Goal: Information Seeking & Learning: Check status

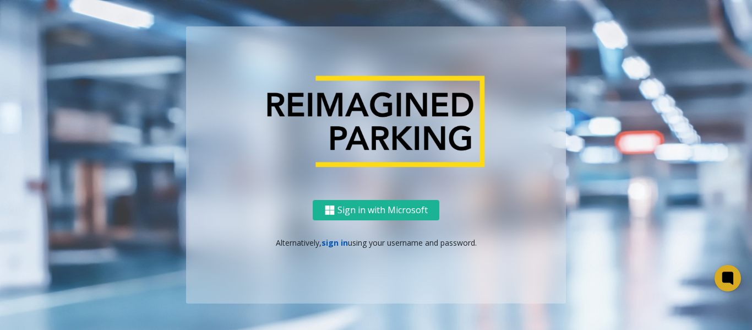
click at [332, 243] on link "sign in" at bounding box center [335, 242] width 26 height 10
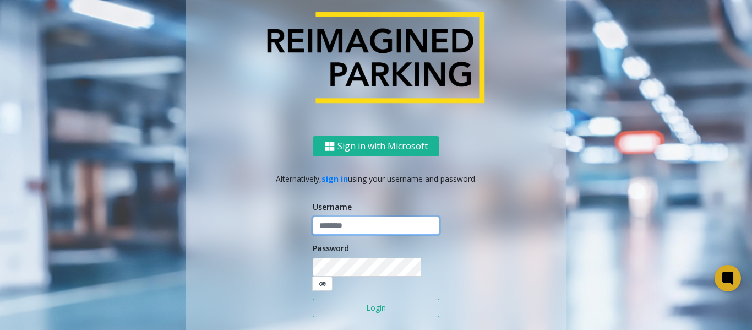
type input "*******"
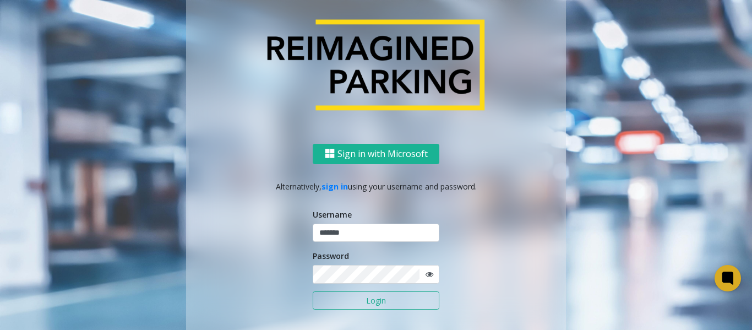
click at [378, 298] on button "Login" at bounding box center [376, 300] width 127 height 19
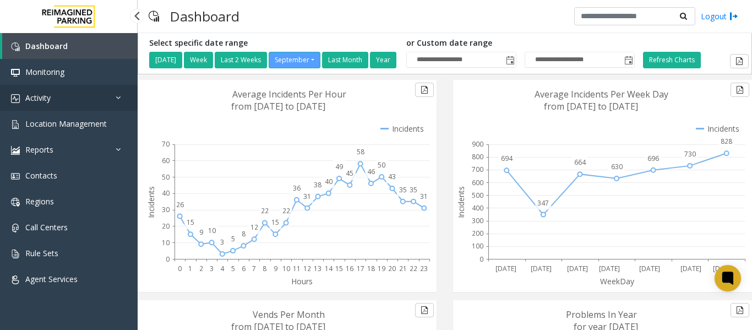
click at [69, 99] on link "Activity" at bounding box center [69, 98] width 138 height 26
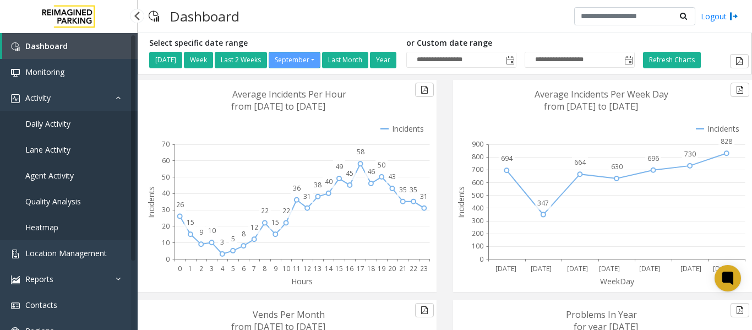
click at [54, 121] on span "Daily Activity" at bounding box center [47, 123] width 45 height 10
click at [53, 122] on span "Daily Activity" at bounding box center [47, 123] width 45 height 10
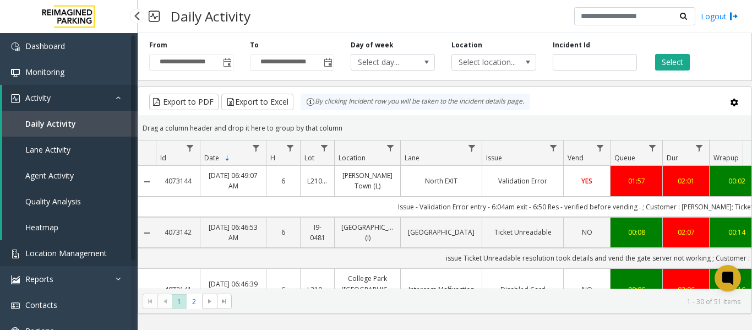
click at [80, 253] on span "Location Management" at bounding box center [66, 253] width 82 height 10
click at [78, 248] on span "Location Management" at bounding box center [66, 253] width 82 height 10
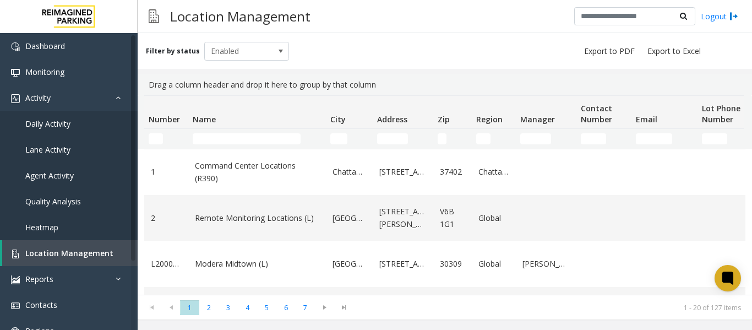
click at [225, 133] on td "Name Filter" at bounding box center [257, 139] width 138 height 20
click at [224, 137] on input "Name Filter" at bounding box center [247, 138] width 108 height 11
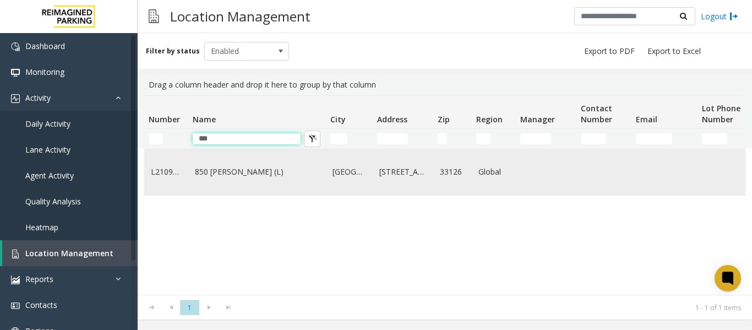
type input "***"
click at [196, 175] on link "850 [PERSON_NAME] (L)" at bounding box center [257, 172] width 124 height 12
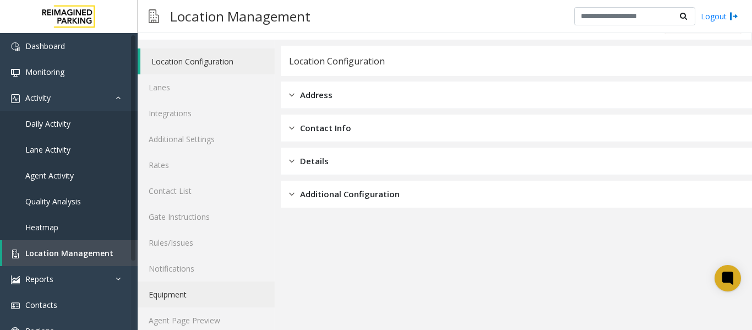
scroll to position [33, 0]
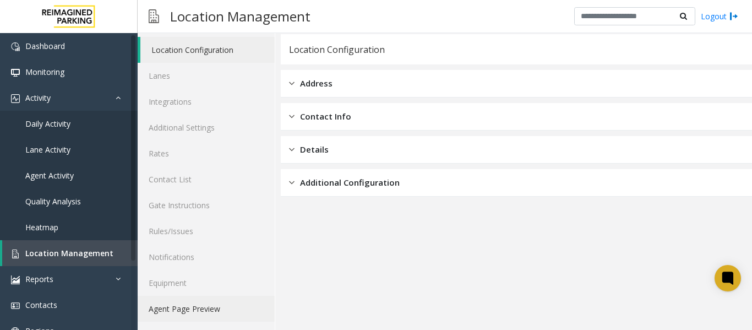
click at [194, 304] on link "Agent Page Preview" at bounding box center [206, 309] width 137 height 26
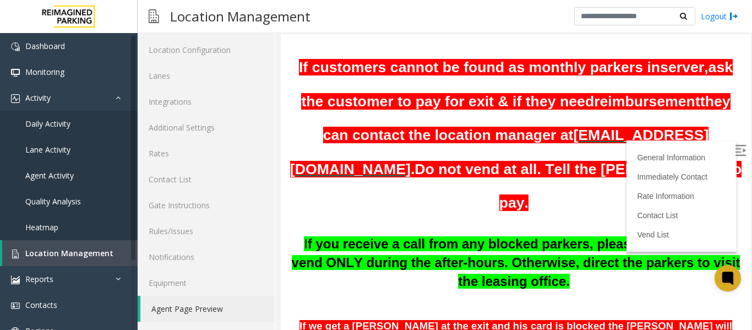
scroll to position [275, 0]
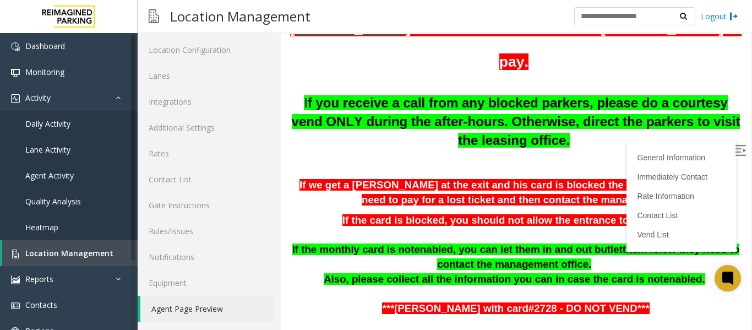
click at [735, 145] on img at bounding box center [740, 150] width 11 height 11
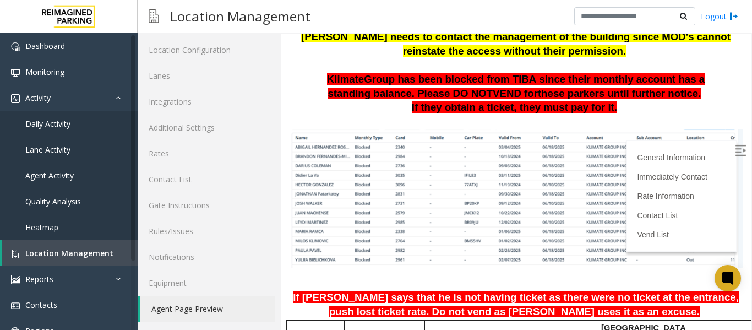
scroll to position [765, 0]
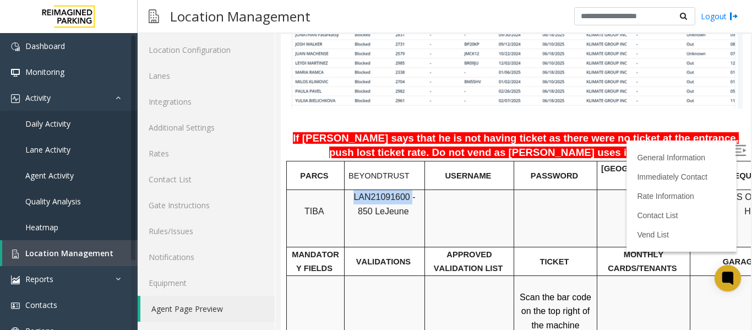
drag, startPoint x: 402, startPoint y: 155, endPoint x: 349, endPoint y: 155, distance: 52.3
click at [354, 192] on span "LAN21091600 - 850 Le" at bounding box center [385, 204] width 62 height 24
copy span "LAN21091600"
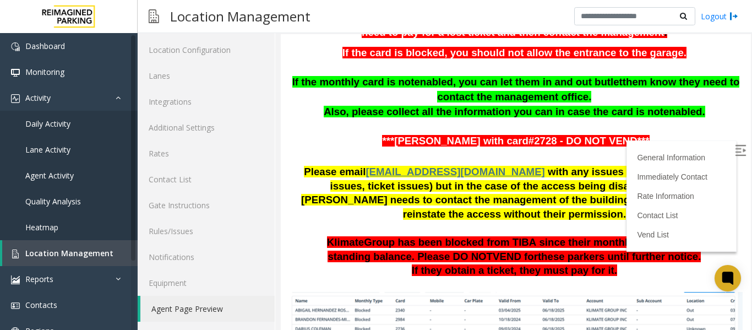
scroll to position [600, 0]
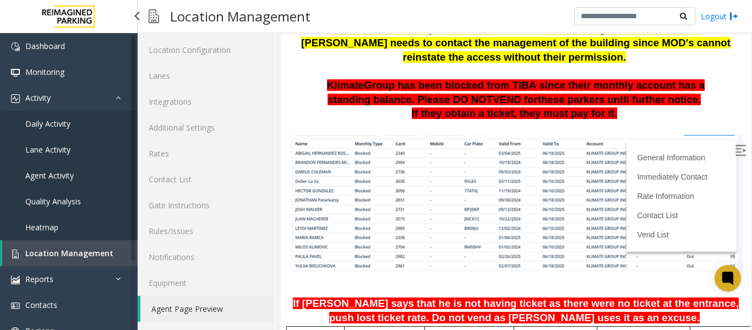
click at [61, 122] on span "Daily Activity" at bounding box center [47, 123] width 45 height 10
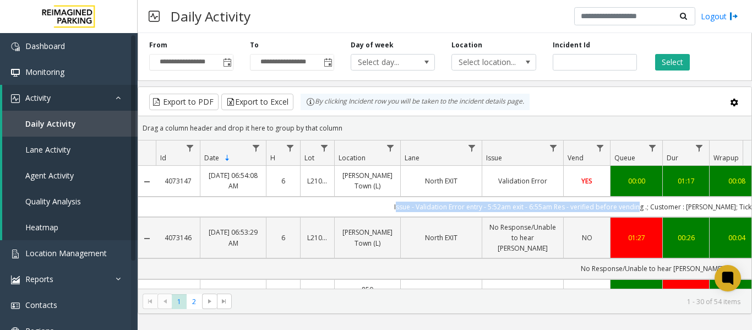
drag, startPoint x: 391, startPoint y: 220, endPoint x: 647, endPoint y: 214, distance: 256.2
click at [647, 214] on td "Issue - Validation Error entry - 5:52am exit - 6:55am Res - verified before ven…" at bounding box center [652, 207] width 993 height 20
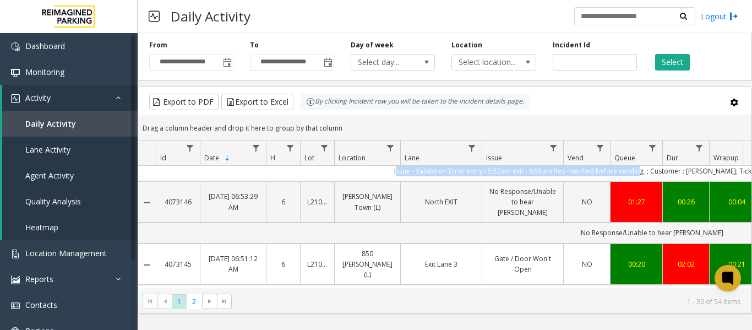
scroll to position [55, 0]
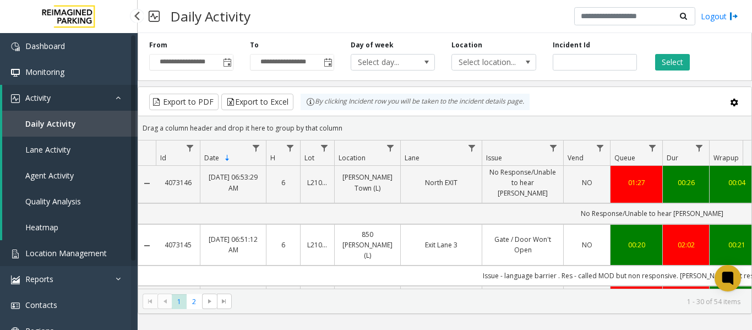
click at [48, 248] on span "Location Management" at bounding box center [66, 253] width 82 height 10
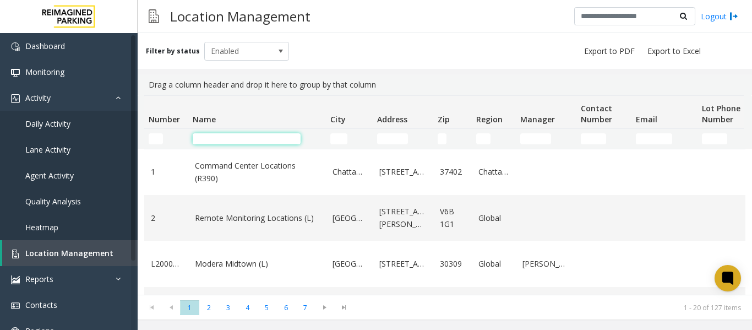
click at [216, 138] on input "Name Filter" at bounding box center [247, 138] width 108 height 11
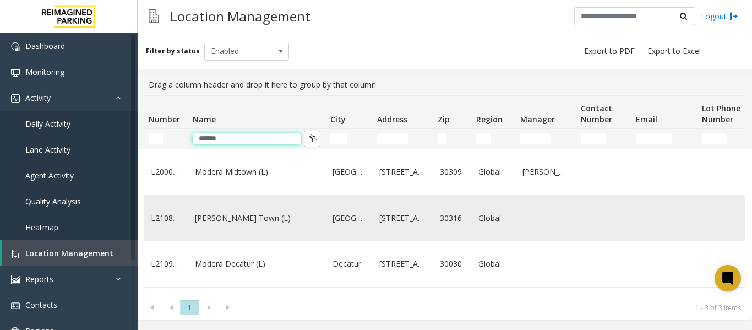
type input "******"
click at [259, 224] on link "Modera - Reynolds Town (L)" at bounding box center [257, 218] width 124 height 12
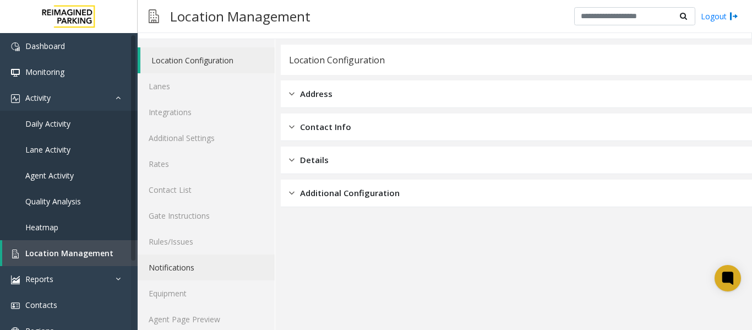
scroll to position [33, 0]
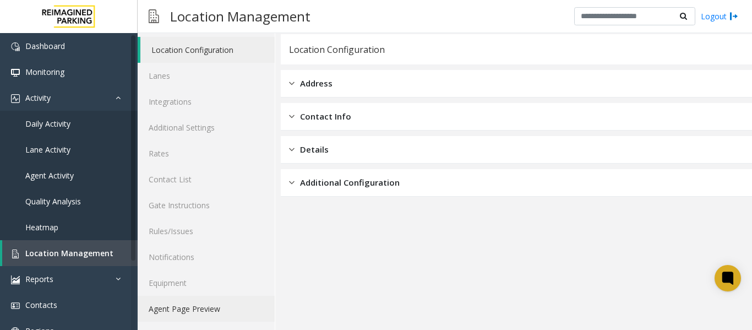
click at [221, 302] on link "Agent Page Preview" at bounding box center [206, 309] width 137 height 26
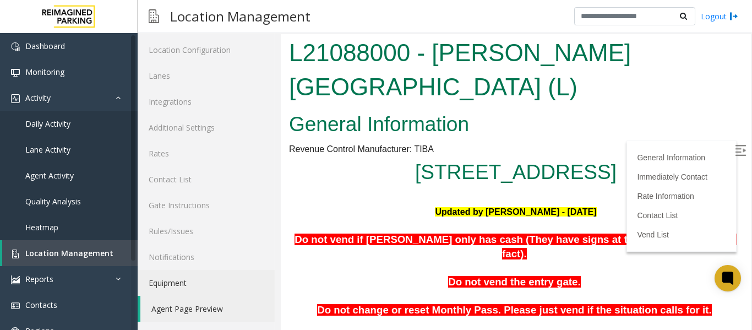
scroll to position [220, 0]
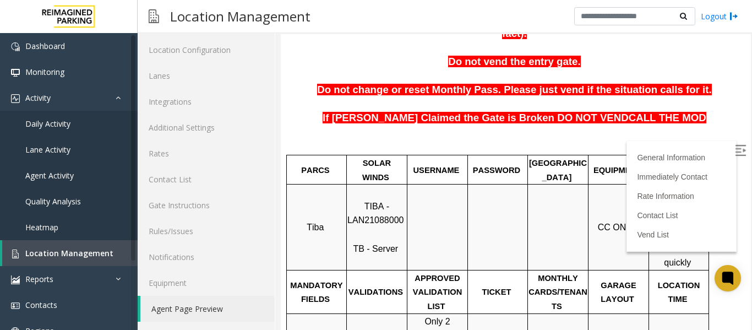
click at [349, 199] on p "TIBA - LAN21088000 TB - Server" at bounding box center [377, 227] width 59 height 56
drag, startPoint x: 400, startPoint y: 193, endPoint x: 351, endPoint y: 198, distance: 49.3
click at [351, 202] on span "TIBA - LAN21088000" at bounding box center [376, 214] width 56 height 24
copy span "LAN21088000"
click at [83, 124] on link "Daily Activity" at bounding box center [69, 124] width 138 height 26
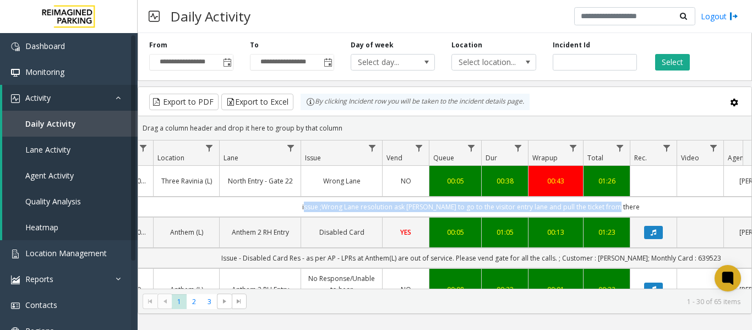
drag, startPoint x: 415, startPoint y: 203, endPoint x: 737, endPoint y: 202, distance: 321.2
click at [737, 202] on td "issue ;Wrong Lane resolution ask parker to go to the visitor entry lane and pul…" at bounding box center [471, 207] width 993 height 20
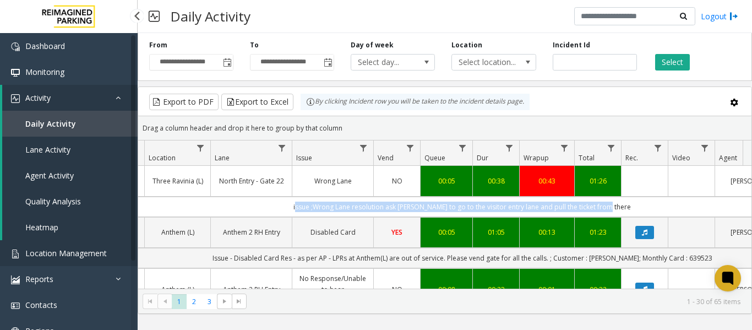
click at [96, 253] on span "Location Management" at bounding box center [66, 253] width 82 height 10
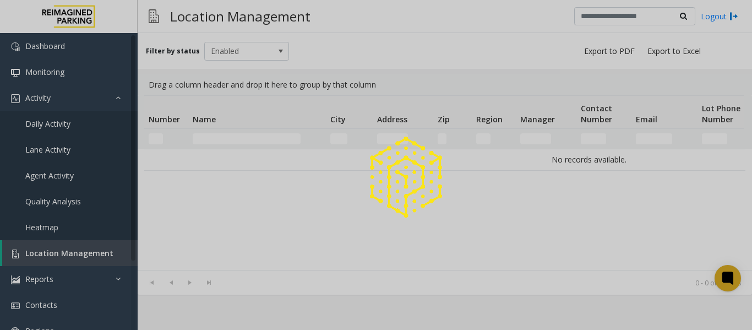
click at [239, 136] on div at bounding box center [376, 165] width 752 height 330
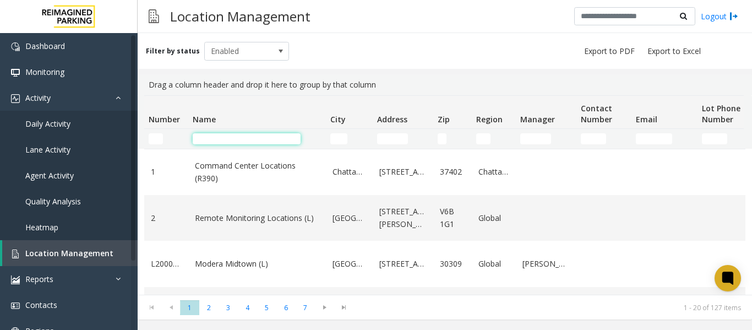
click at [243, 135] on input "Name Filter" at bounding box center [247, 138] width 108 height 11
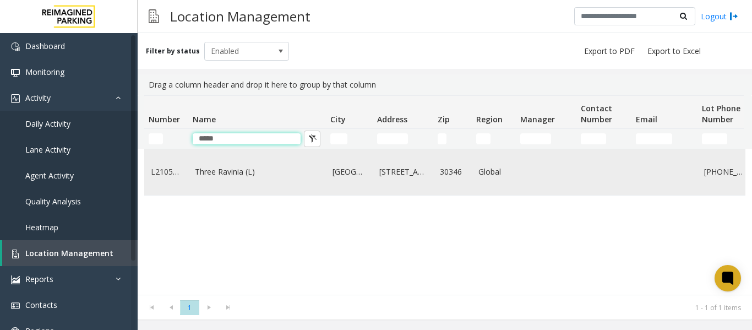
type input "*****"
click at [251, 170] on link "Three Ravinia (L)" at bounding box center [257, 172] width 124 height 12
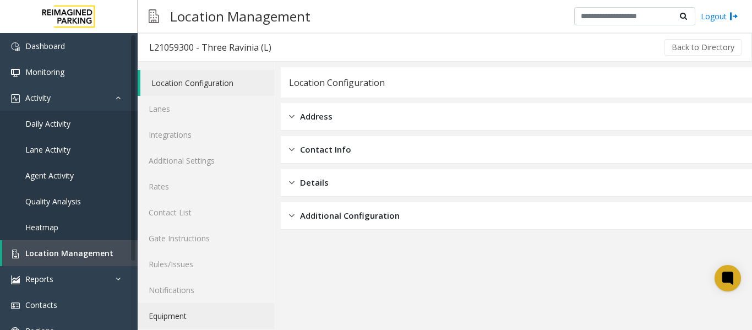
scroll to position [33, 0]
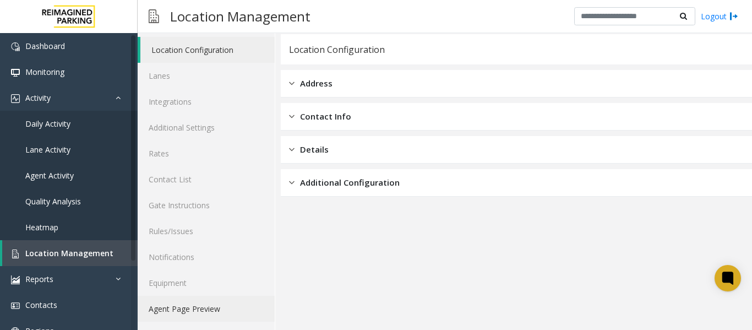
click at [189, 308] on link "Agent Page Preview" at bounding box center [206, 309] width 137 height 26
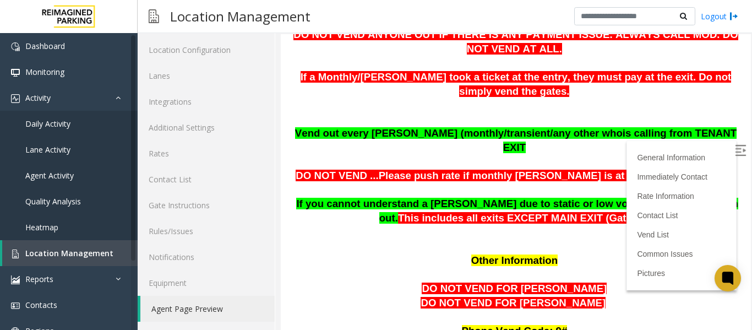
scroll to position [681, 0]
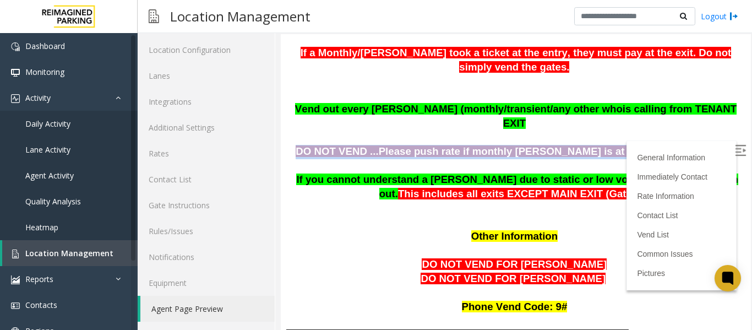
drag, startPoint x: 326, startPoint y: 120, endPoint x: 675, endPoint y: 125, distance: 349.8
click at [675, 145] on p "DO NOT VEND ...Please push rate if monthly parker is at the Visitor ( main Exit)" at bounding box center [516, 152] width 454 height 14
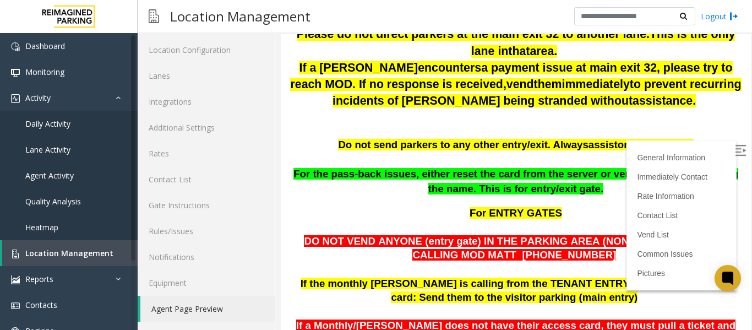
scroll to position [351, 0]
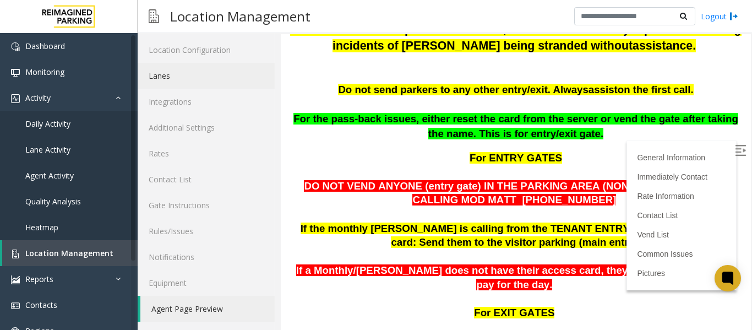
click at [163, 81] on link "Lanes" at bounding box center [206, 76] width 137 height 26
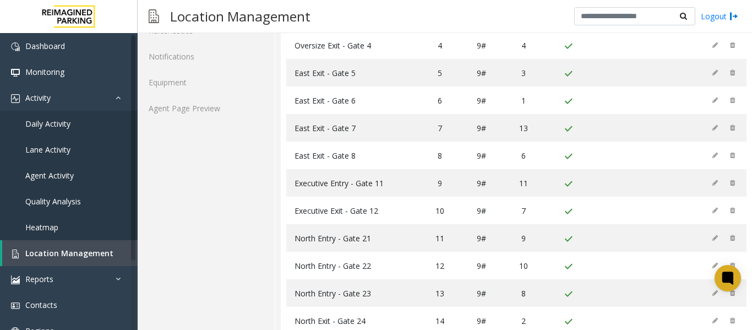
scroll to position [253, 0]
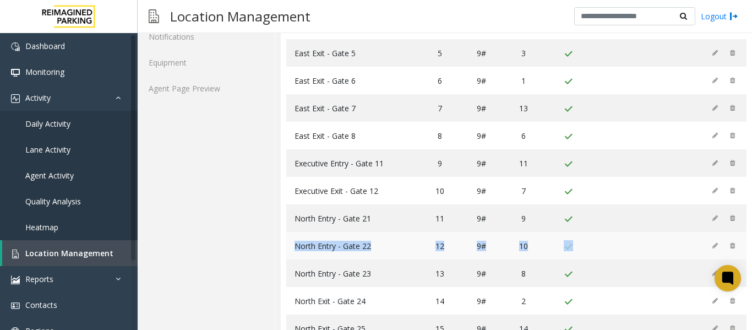
click at [721, 232] on tr "North Entry - Gate 22 12 9# 10" at bounding box center [516, 246] width 461 height 28
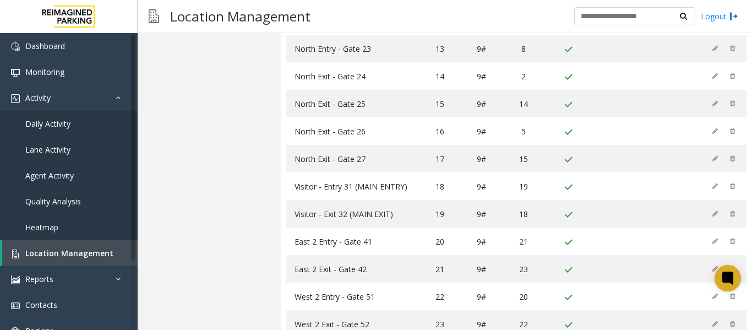
scroll to position [497, 0]
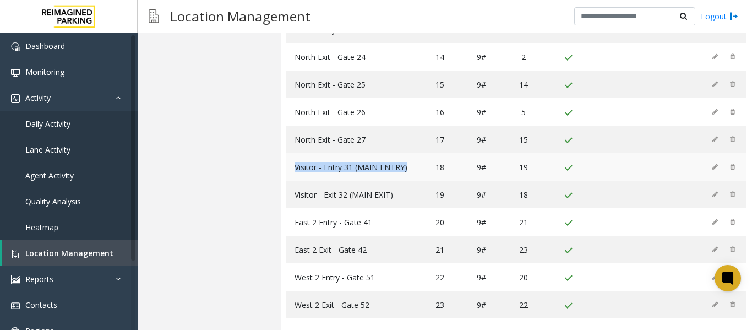
drag, startPoint x: 293, startPoint y: 157, endPoint x: 416, endPoint y: 164, distance: 124.2
click at [416, 164] on tr "Visitor - Entry 31 (MAIN ENTRY) 18 9# 19" at bounding box center [516, 167] width 461 height 28
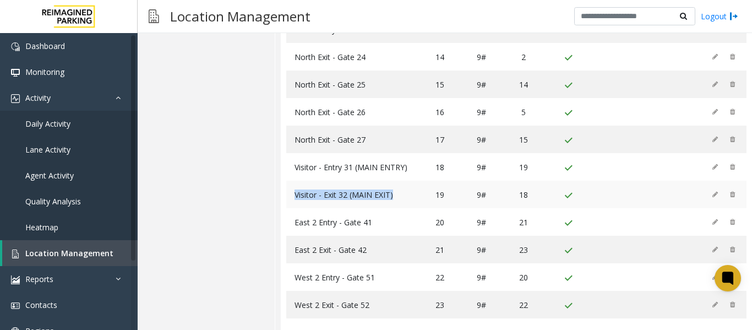
drag, startPoint x: 282, startPoint y: 178, endPoint x: 396, endPoint y: 176, distance: 113.5
click at [67, 257] on span "Location Management" at bounding box center [69, 253] width 88 height 10
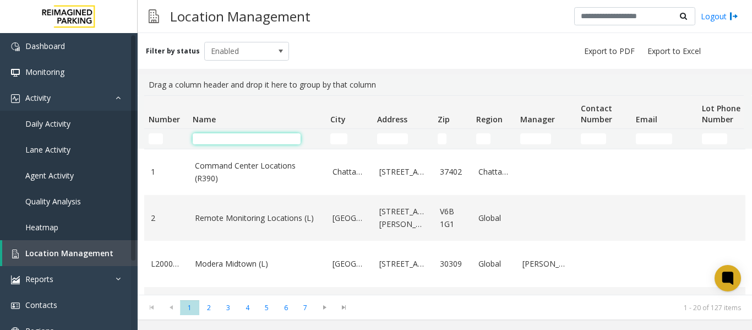
click at [241, 143] on input "Name Filter" at bounding box center [247, 138] width 108 height 11
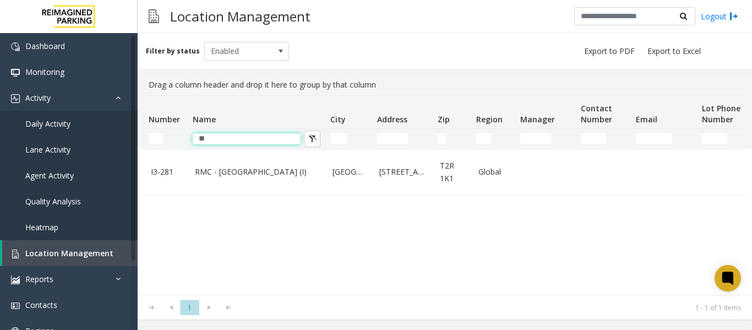
type input "*"
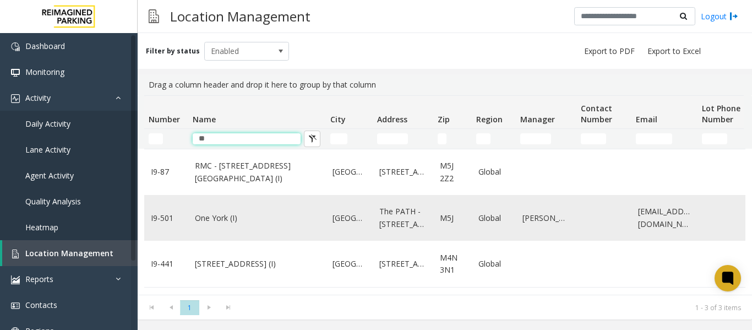
scroll to position [1, 0]
click at [229, 136] on input "**" at bounding box center [247, 138] width 108 height 11
type input "*"
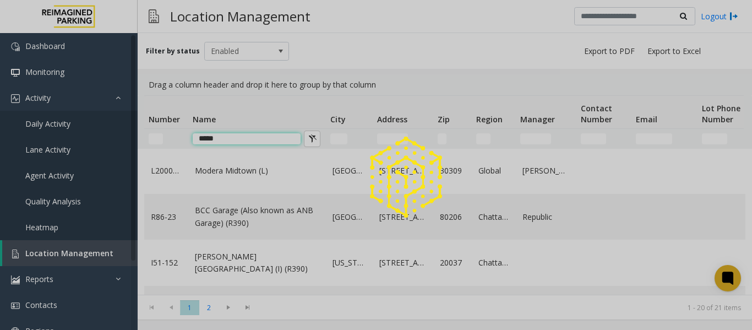
scroll to position [0, 0]
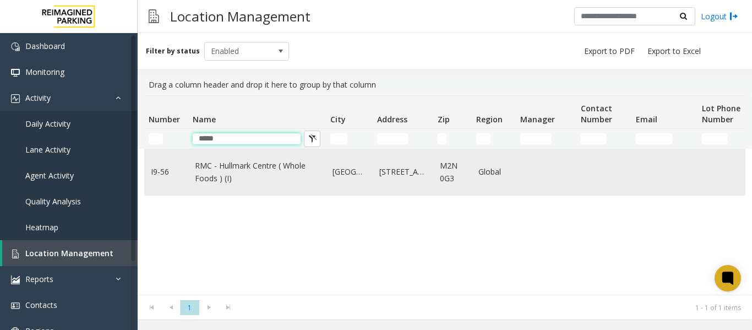
type input "*****"
click at [283, 187] on td "RMC - Hullmark Centre ( Whole Foods ) (I)" at bounding box center [257, 172] width 138 height 46
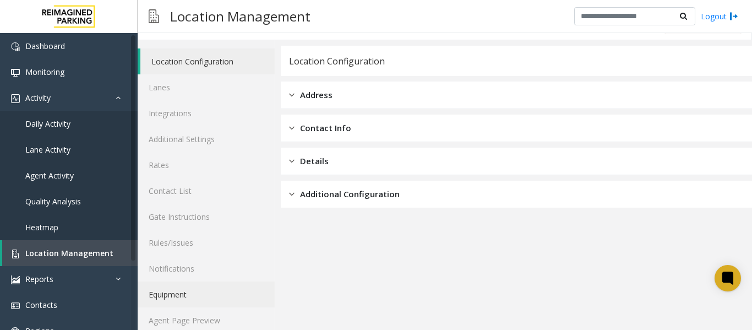
scroll to position [33, 0]
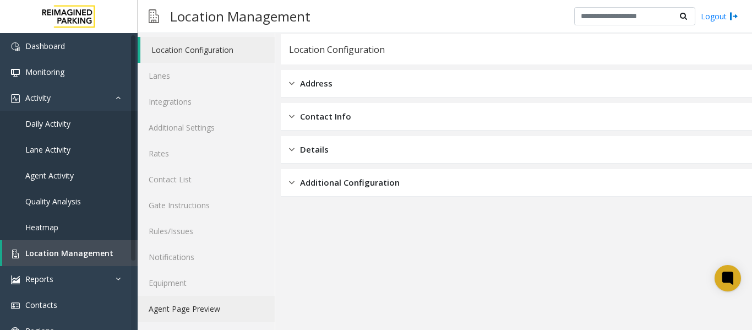
click at [211, 305] on link "Agent Page Preview" at bounding box center [206, 309] width 137 height 26
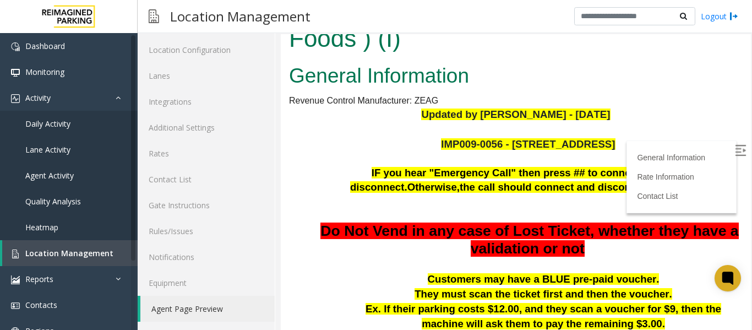
scroll to position [110, 0]
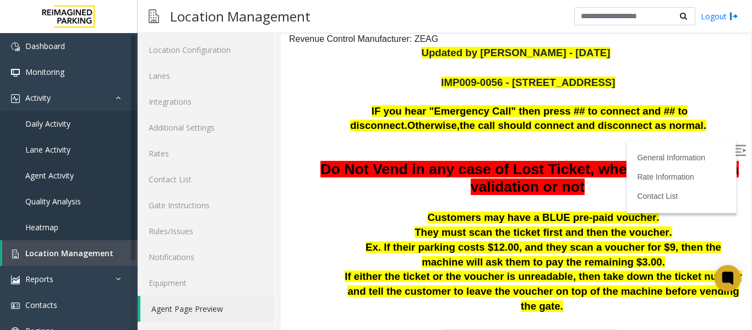
drag, startPoint x: 420, startPoint y: 55, endPoint x: 607, endPoint y: 55, distance: 187.3
click at [607, 55] on p "Updated by Sunil Dhyani - 27th June'25" at bounding box center [516, 53] width 454 height 15
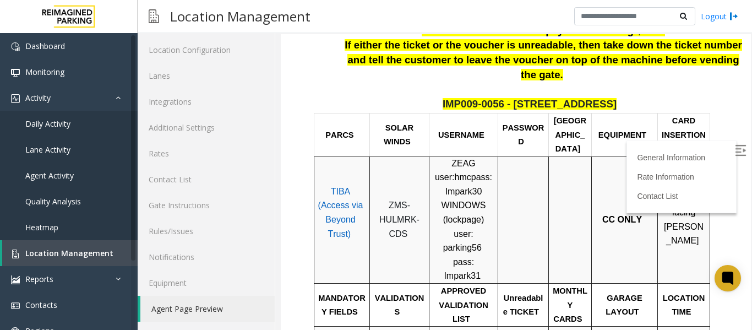
scroll to position [331, 0]
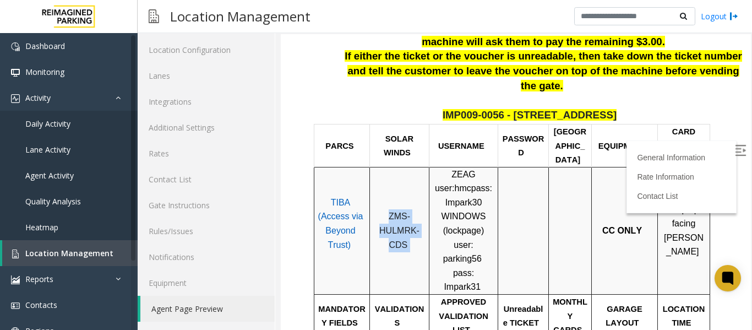
drag, startPoint x: 421, startPoint y: 206, endPoint x: 386, endPoint y: 172, distance: 49.1
click at [386, 209] on p "ZMS-HULMRK-CDS" at bounding box center [399, 230] width 51 height 42
copy p "ZMS-HULMRK-CDS"
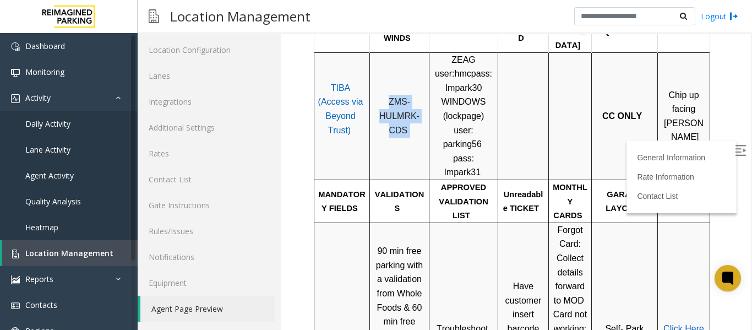
scroll to position [398, 0]
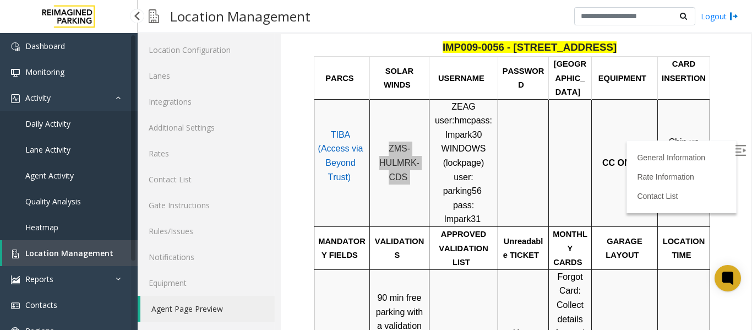
click at [79, 124] on link "Daily Activity" at bounding box center [69, 124] width 138 height 26
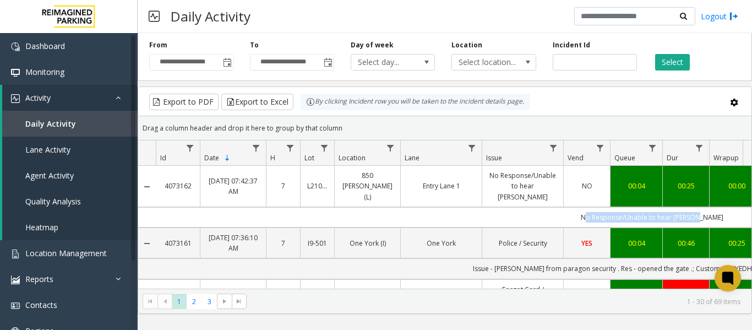
drag, startPoint x: 606, startPoint y: 203, endPoint x: 728, endPoint y: 206, distance: 121.2
click at [728, 207] on td "No Response/Unable to hear [PERSON_NAME]" at bounding box center [652, 217] width 993 height 20
drag, startPoint x: 398, startPoint y: 180, endPoint x: 340, endPoint y: 194, distance: 58.9
click at [340, 194] on td "850 [PERSON_NAME] (L)" at bounding box center [367, 186] width 66 height 41
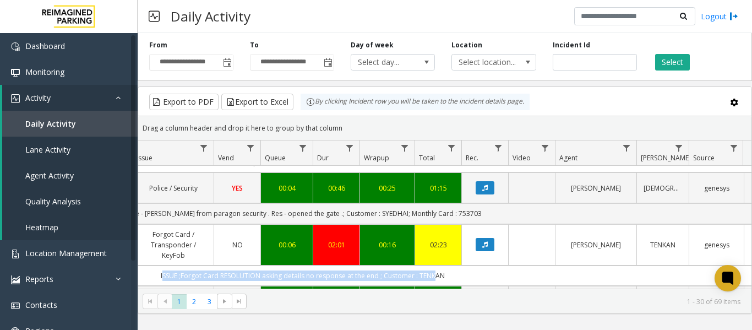
scroll to position [0, 405]
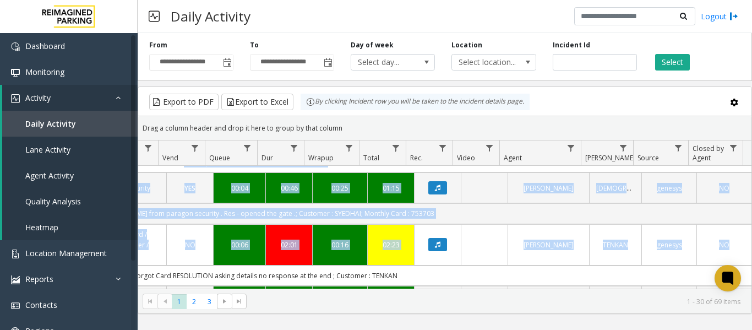
drag, startPoint x: 504, startPoint y: 261, endPoint x: 750, endPoint y: 262, distance: 245.7
click at [750, 262] on div "4073162 Sep 8, 2025 07:42:37 AM 7 L21091600 850 LeJeune (L) Entry Lane 1 No Res…" at bounding box center [445, 235] width 614 height 138
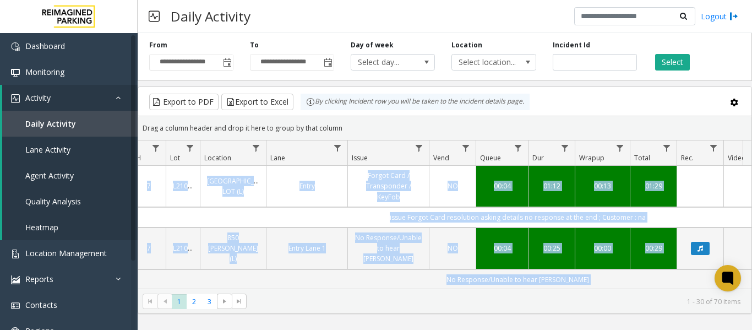
scroll to position [0, 69]
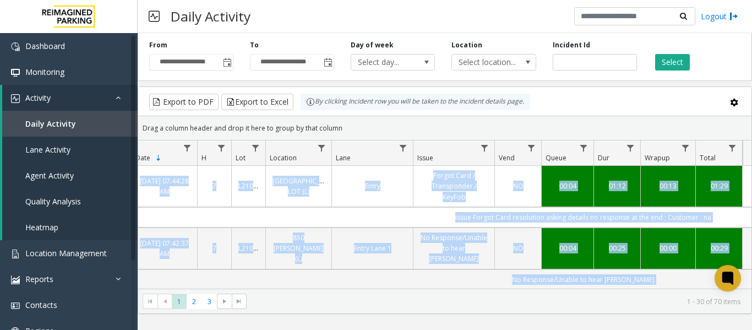
drag, startPoint x: 453, startPoint y: 209, endPoint x: 140, endPoint y: 224, distance: 313.8
click at [140, 224] on td "issue Forgot Card resolution asking details no response at the end ; Customer :…" at bounding box center [583, 217] width 993 height 20
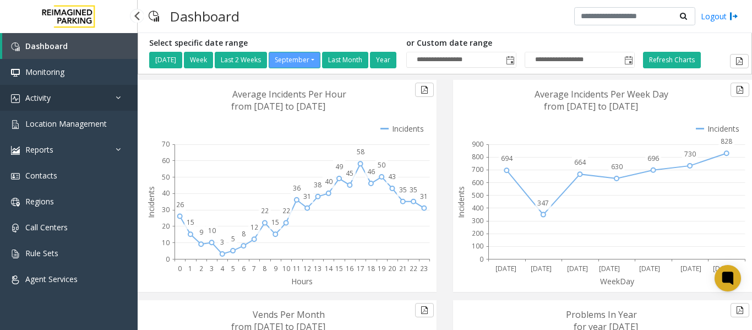
click at [78, 106] on link "Activity" at bounding box center [69, 98] width 138 height 26
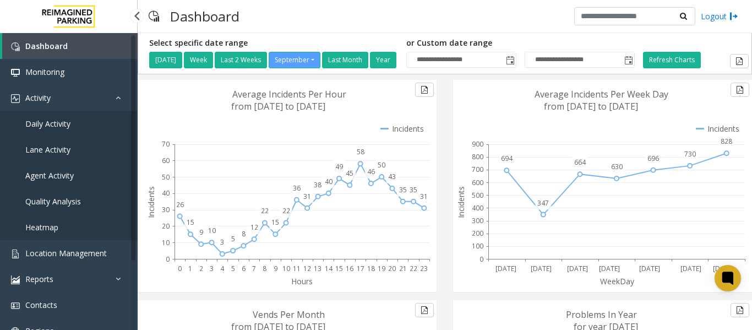
click at [77, 128] on link "Daily Activity" at bounding box center [69, 124] width 138 height 26
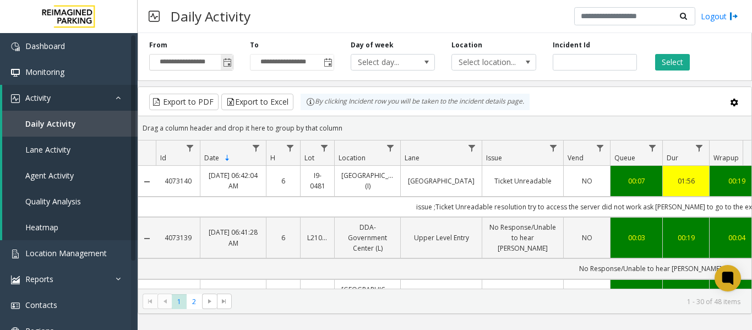
drag, startPoint x: 226, startPoint y: 62, endPoint x: 225, endPoint y: 69, distance: 6.7
click at [225, 63] on span "Toggle popup" at bounding box center [227, 62] width 9 height 9
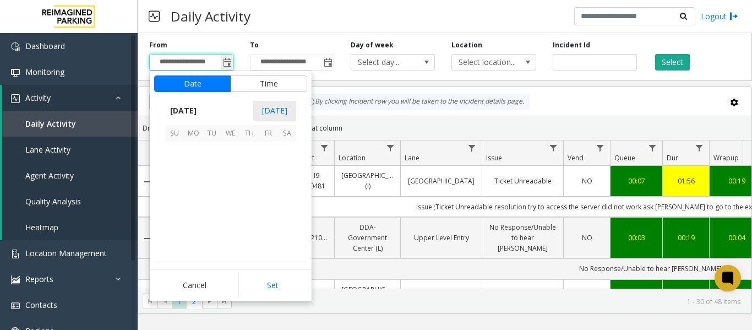
scroll to position [197706, 0]
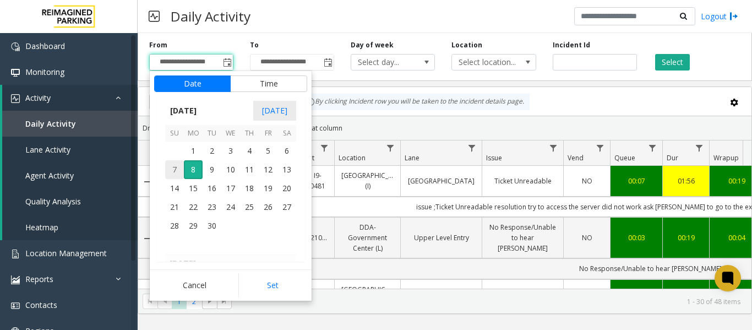
click at [175, 167] on span "7" at bounding box center [174, 169] width 19 height 19
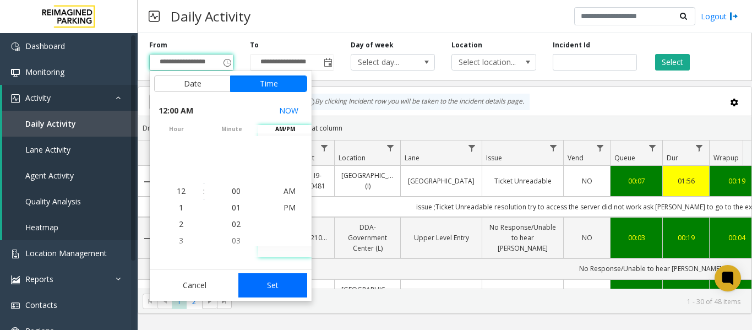
click at [264, 279] on button "Set" at bounding box center [273, 285] width 69 height 24
type input "**********"
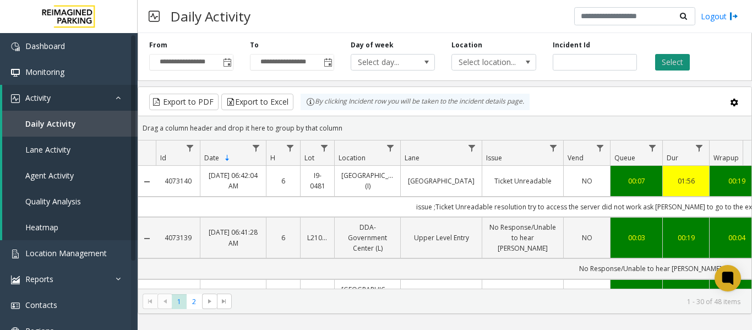
click at [678, 61] on button "Select" at bounding box center [673, 62] width 35 height 17
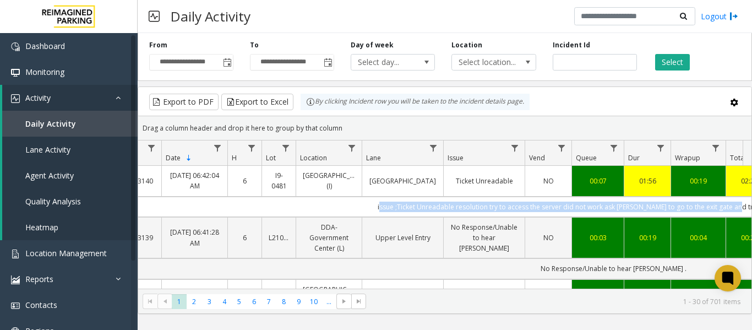
scroll to position [0, 74]
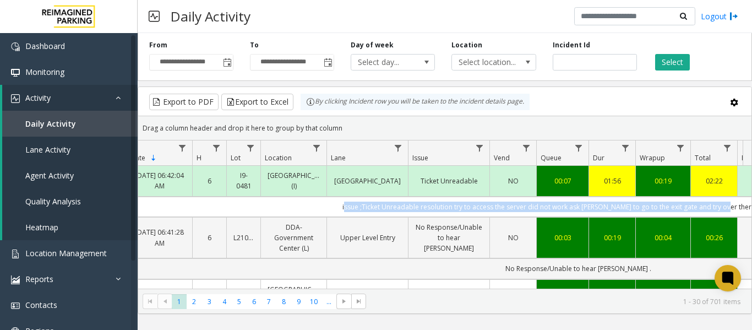
drag, startPoint x: 425, startPoint y: 216, endPoint x: 730, endPoint y: 214, distance: 305.2
click at [730, 214] on td "issue ;Ticket Unreadable resolution try to access the server did not work ask […" at bounding box center [578, 207] width 993 height 20
click at [311, 217] on td "issue ;Ticket Unreadable resolution try to access the server did not work ask […" at bounding box center [578, 207] width 993 height 20
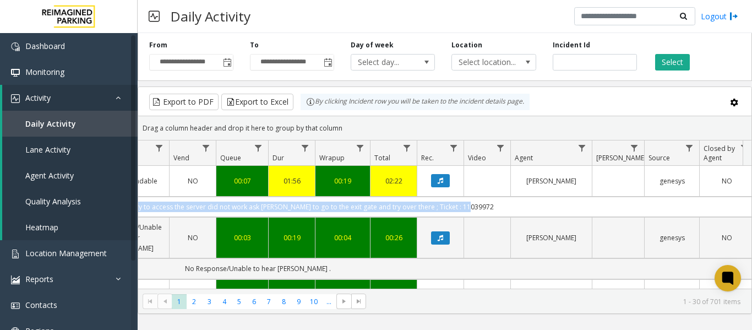
scroll to position [0, 396]
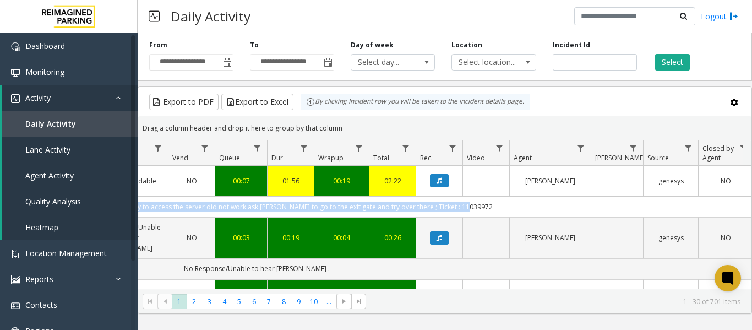
drag, startPoint x: 347, startPoint y: 218, endPoint x: 685, endPoint y: 207, distance: 337.8
click at [685, 207] on td "issue ;Ticket Unreadable resolution try to access the server did not work ask […" at bounding box center [256, 207] width 993 height 20
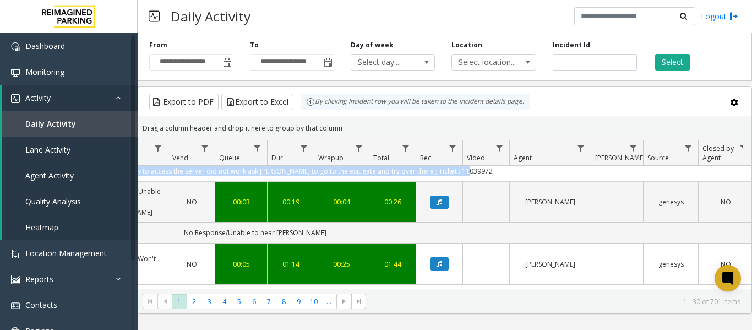
scroll to position [55, 396]
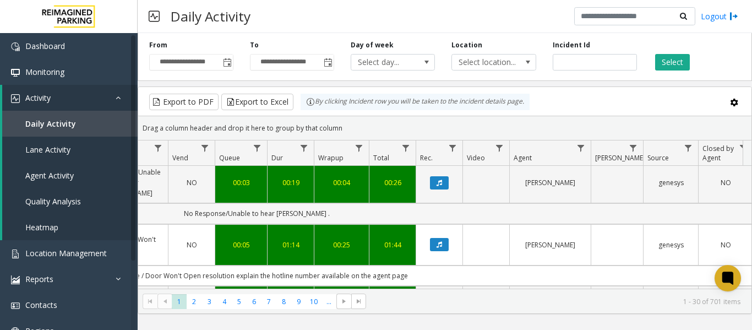
click at [345, 223] on td "No Response/Unable to hear [PERSON_NAME] ." at bounding box center [256, 213] width 993 height 20
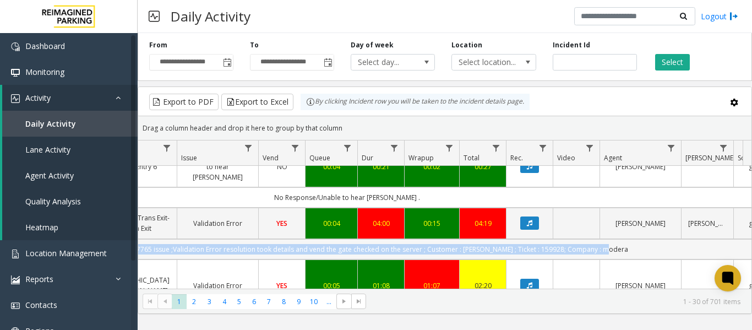
scroll to position [0, 0]
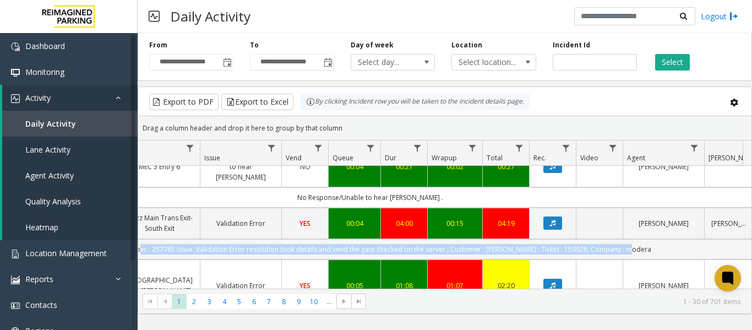
drag, startPoint x: 548, startPoint y: 219, endPoint x: 148, endPoint y: 225, distance: 400.5
click at [148, 239] on td "validation number : 257765 issue ;Validation Error resolution took details and …" at bounding box center [370, 249] width 993 height 20
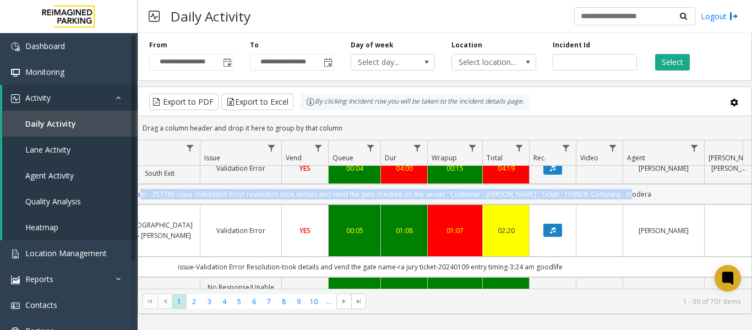
scroll to position [606, 282]
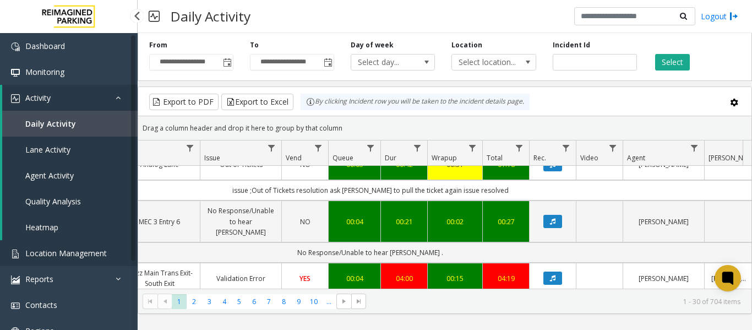
click at [76, 251] on span "Location Management" at bounding box center [66, 253] width 82 height 10
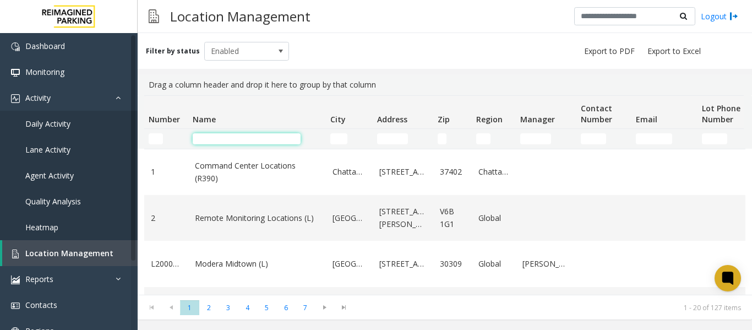
click at [243, 143] on input "Name Filter" at bounding box center [247, 138] width 108 height 11
click at [46, 126] on span "Daily Activity" at bounding box center [47, 123] width 45 height 10
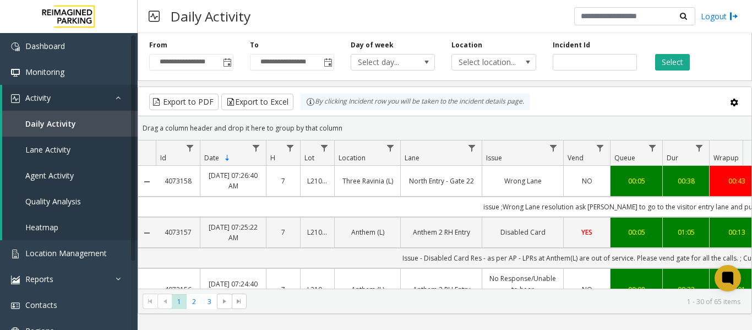
click at [464, 204] on td "issue ;Wrong Lane resolution ask parker to go to the visitor entry lane and pul…" at bounding box center [652, 207] width 993 height 20
drag, startPoint x: 472, startPoint y: 204, endPoint x: 728, endPoint y: 214, distance: 255.8
click at [728, 214] on td "issue ;Wrong Lane resolution ask parker to go to the visitor entry lane and pul…" at bounding box center [652, 207] width 993 height 20
click at [472, 204] on td "issue ;Wrong Lane resolution ask parker to go to the visitor entry lane and pul…" at bounding box center [652, 207] width 993 height 20
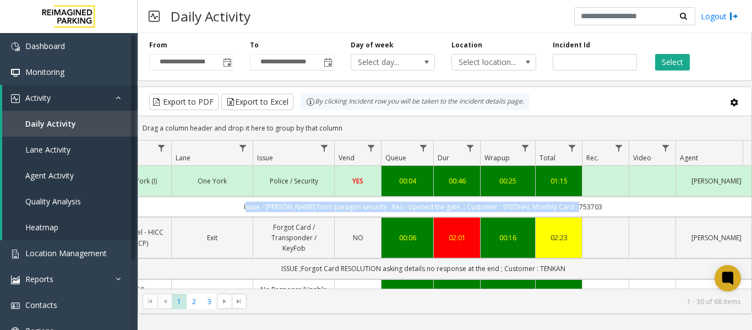
scroll to position [0, 353]
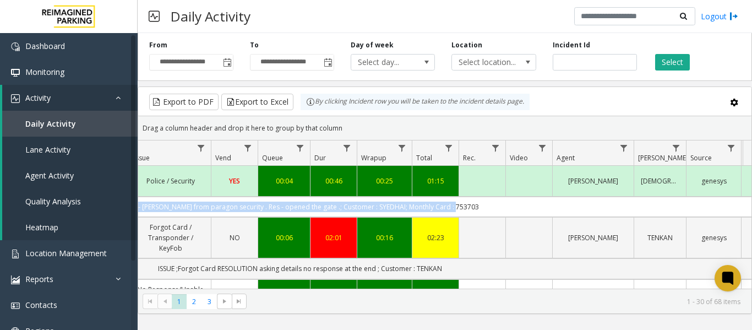
drag, startPoint x: 467, startPoint y: 205, endPoint x: 750, endPoint y: 197, distance: 282.7
click at [750, 197] on div "4073161 Sep 8, 2025 07:36:10 AM 7 I9-501 One York (I) One York Police / Securit…" at bounding box center [445, 235] width 614 height 138
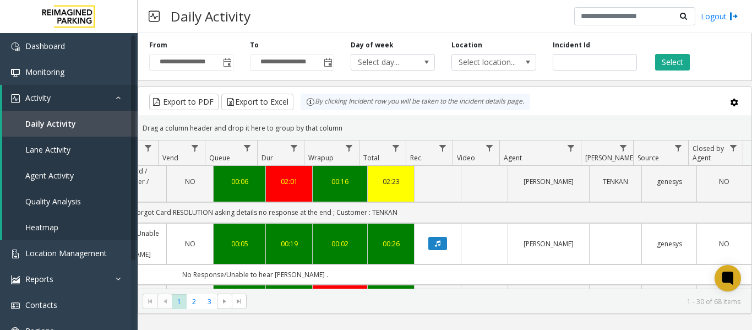
scroll to position [165, 405]
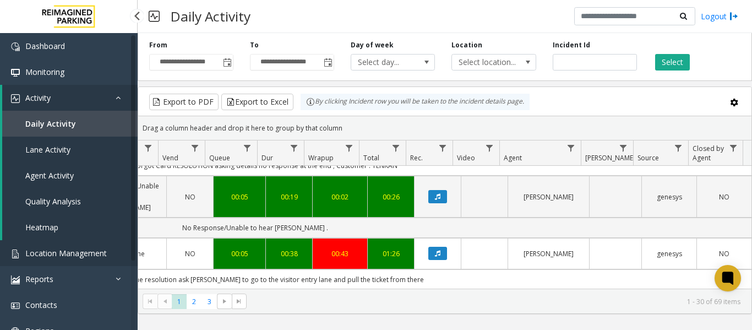
click at [30, 252] on span "Location Management" at bounding box center [66, 253] width 82 height 10
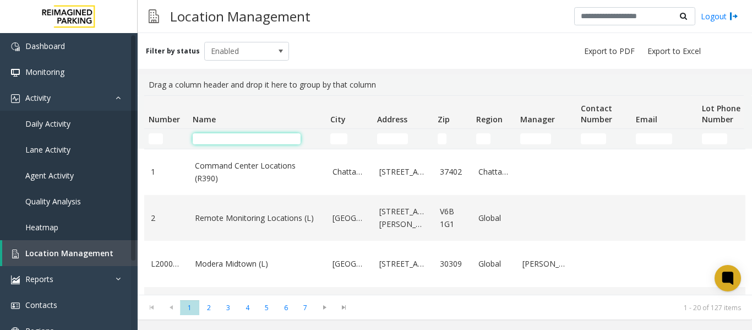
click at [218, 144] on input "Name Filter" at bounding box center [247, 138] width 108 height 11
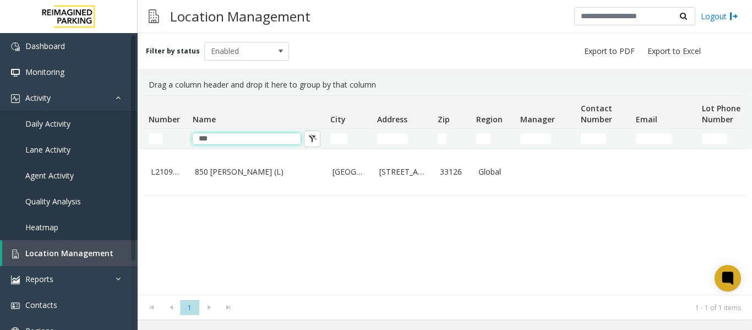
type input "***"
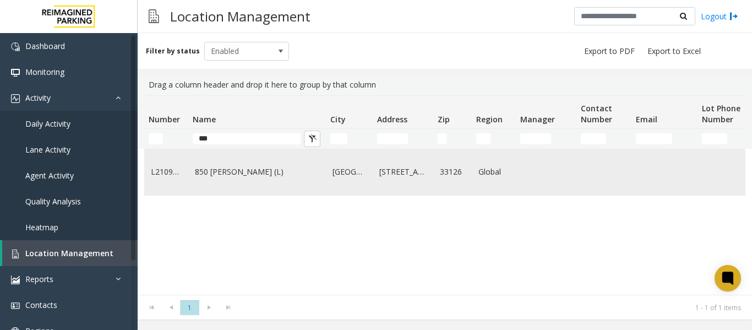
click at [249, 162] on td "850 [PERSON_NAME] (L)" at bounding box center [257, 172] width 138 height 46
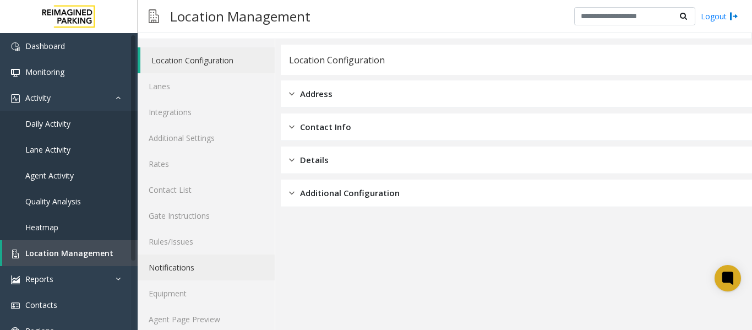
scroll to position [33, 0]
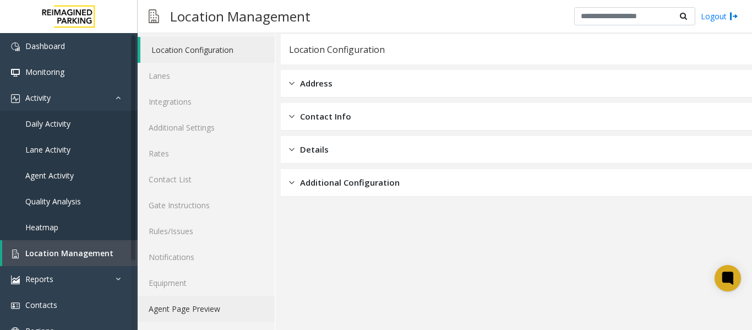
click at [199, 309] on link "Agent Page Preview" at bounding box center [206, 309] width 137 height 26
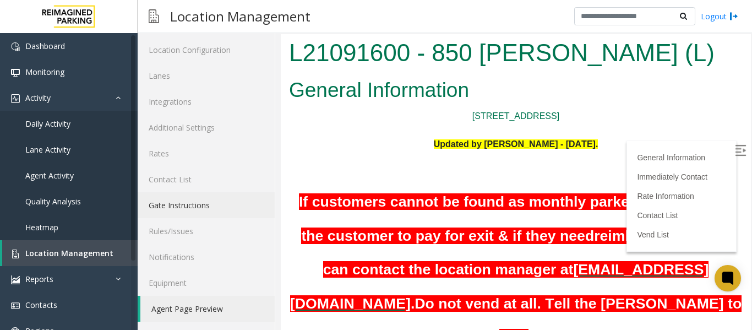
scroll to position [55, 0]
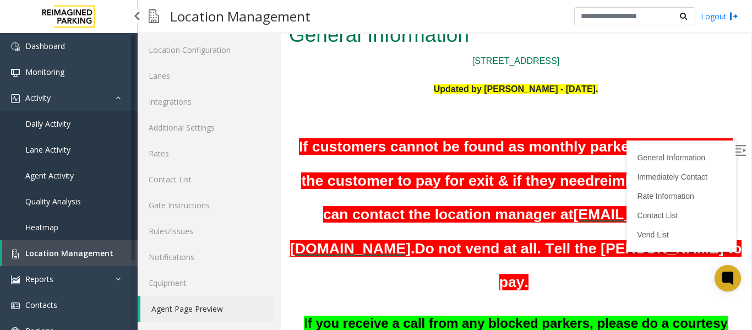
click at [88, 248] on span "Location Management" at bounding box center [69, 253] width 88 height 10
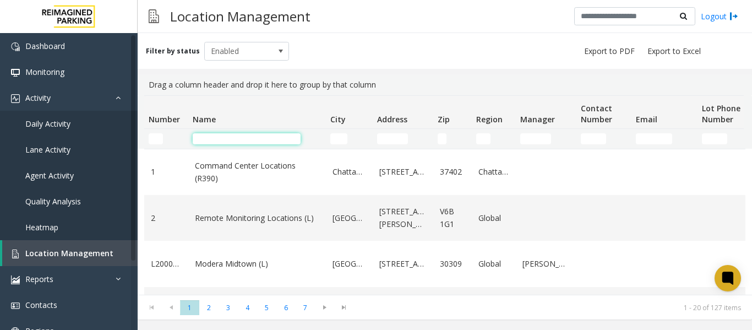
click at [248, 134] on input "Name Filter" at bounding box center [247, 138] width 108 height 11
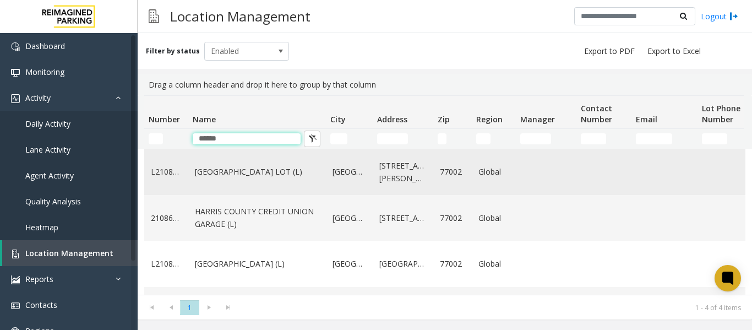
type input "******"
click at [267, 176] on link "[GEOGRAPHIC_DATA] LOT (L)" at bounding box center [257, 172] width 124 height 12
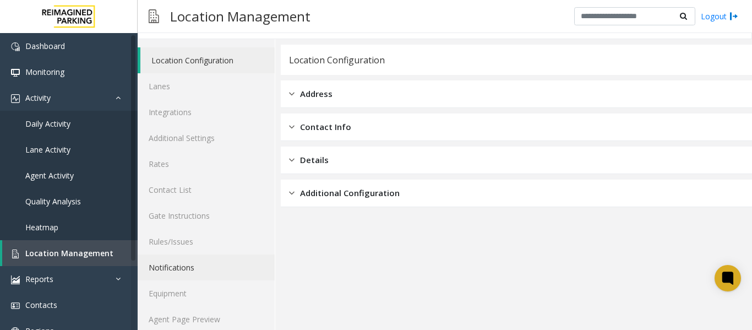
scroll to position [33, 0]
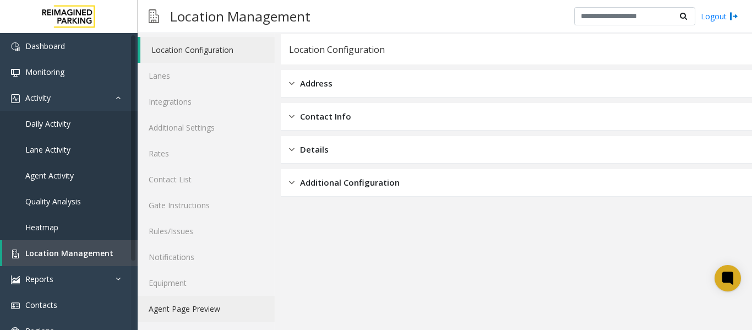
click at [206, 312] on link "Agent Page Preview" at bounding box center [206, 309] width 137 height 26
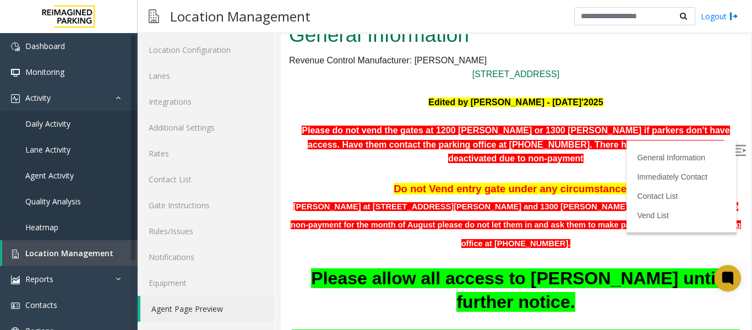
scroll to position [110, 0]
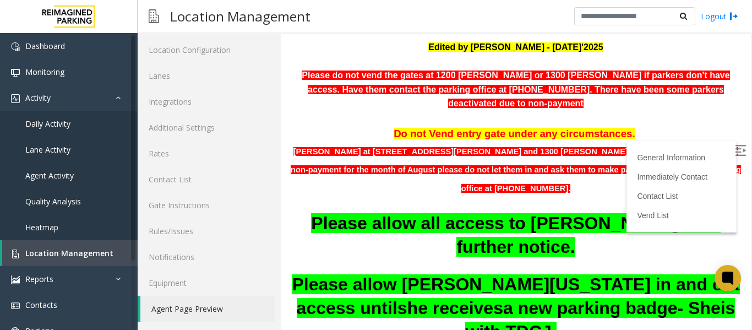
click at [735, 145] on img at bounding box center [740, 150] width 11 height 11
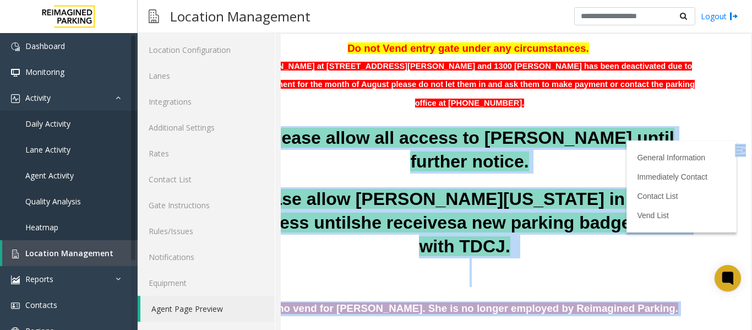
scroll to position [196, 83]
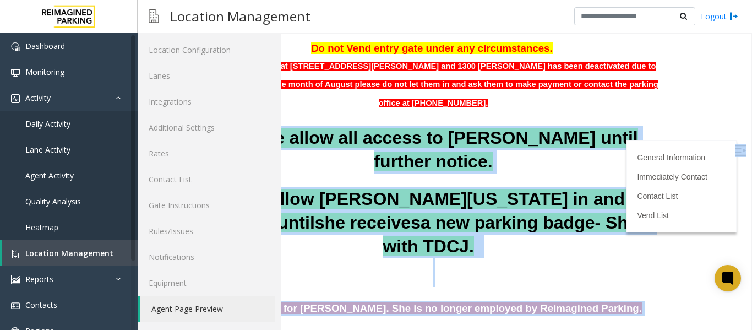
drag, startPoint x: 307, startPoint y: 137, endPoint x: 498, endPoint y: 153, distance: 191.3
click at [498, 153] on p "Please allow all access to Carlos Orellana until further notice." at bounding box center [434, 149] width 454 height 47
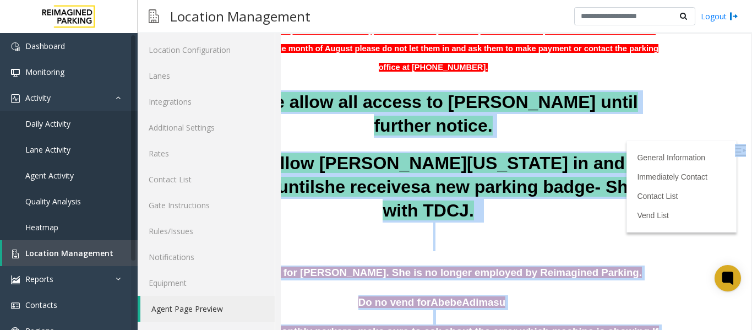
scroll to position [251, 83]
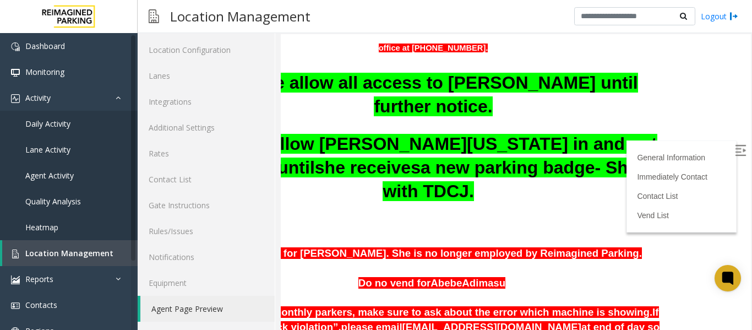
click at [500, 217] on p at bounding box center [434, 210] width 454 height 14
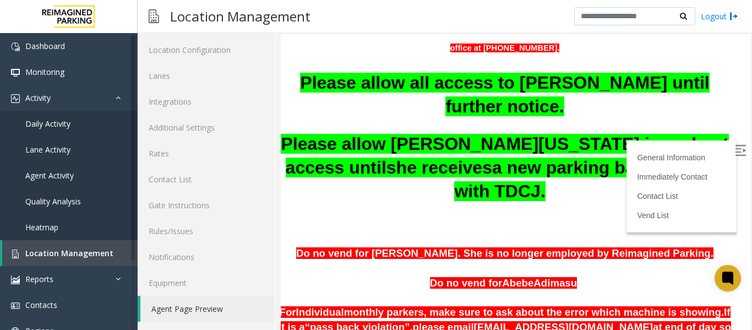
scroll to position [251, 0]
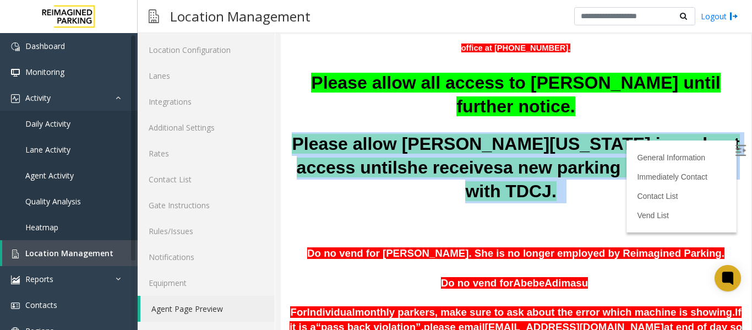
drag, startPoint x: 292, startPoint y: 146, endPoint x: 540, endPoint y: 193, distance: 252.3
click at [540, 193] on p "Please allow Dejanee Washington in and out access until she receives a new park…" at bounding box center [516, 167] width 454 height 71
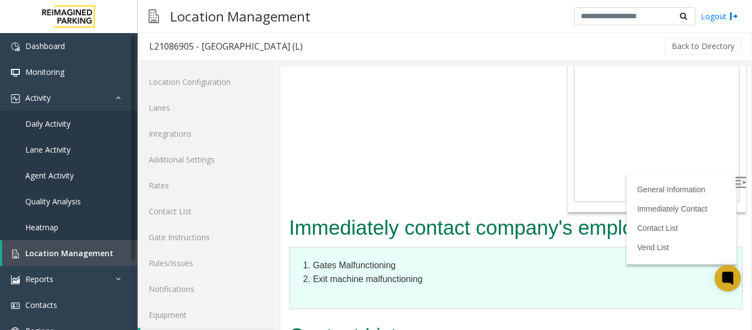
scroll to position [0, 0]
click at [53, 251] on span "Location Management" at bounding box center [69, 253] width 88 height 10
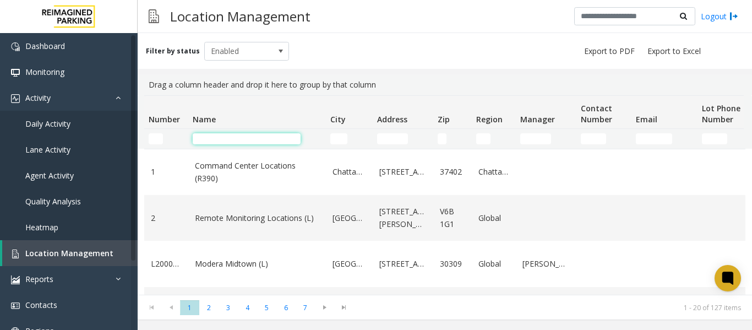
click at [234, 136] on input "Name Filter" at bounding box center [247, 138] width 108 height 11
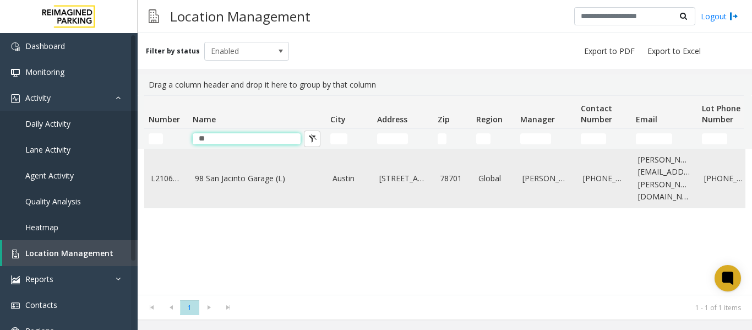
type input "**"
click at [246, 172] on link "98 San Jacinto Garage (L)" at bounding box center [257, 178] width 124 height 12
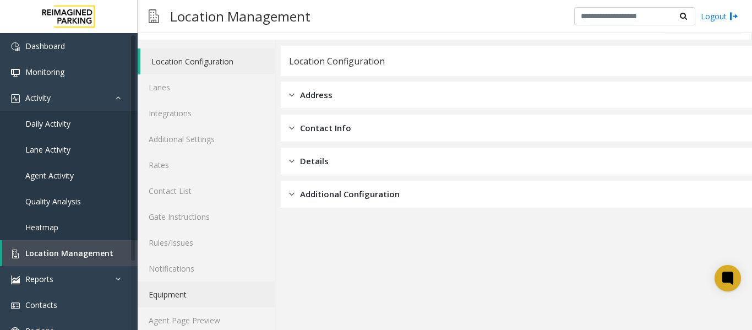
scroll to position [33, 0]
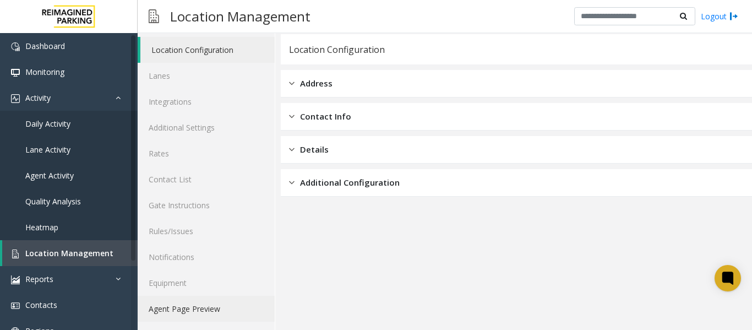
click at [199, 307] on link "Agent Page Preview" at bounding box center [206, 309] width 137 height 26
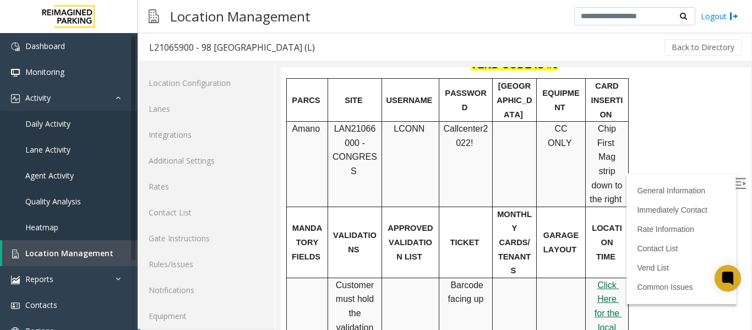
scroll to position [392, 0]
click at [608, 281] on span "Click Here for the local time" at bounding box center [609, 314] width 28 height 66
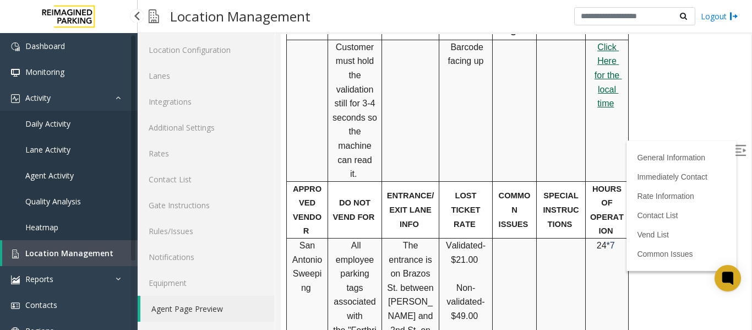
scroll to position [515, 0]
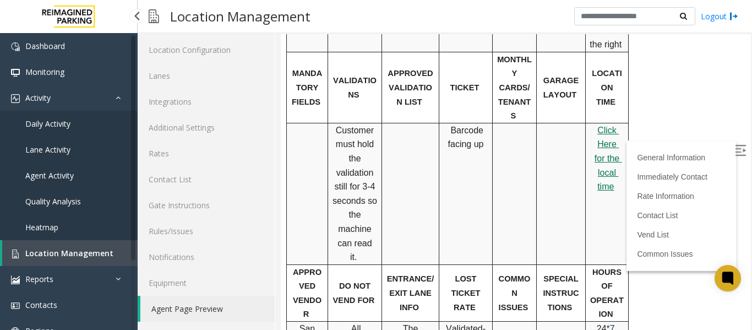
click at [82, 251] on span "Location Management" at bounding box center [69, 253] width 88 height 10
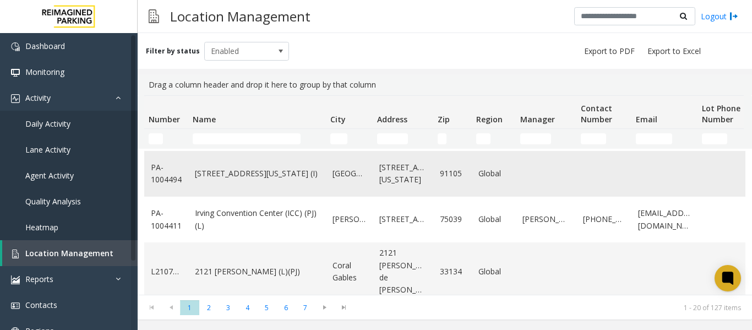
scroll to position [780, 0]
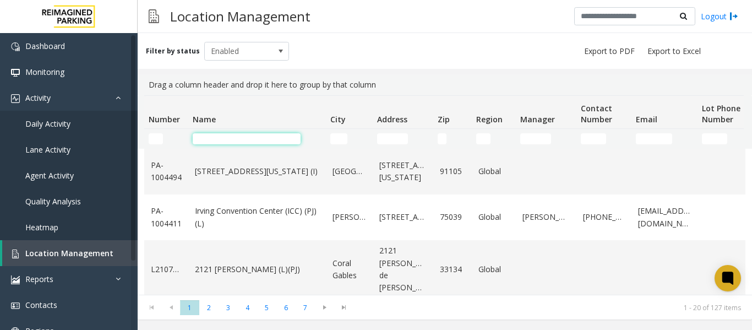
click at [240, 137] on input "Name Filter" at bounding box center [247, 138] width 108 height 11
type input "*"
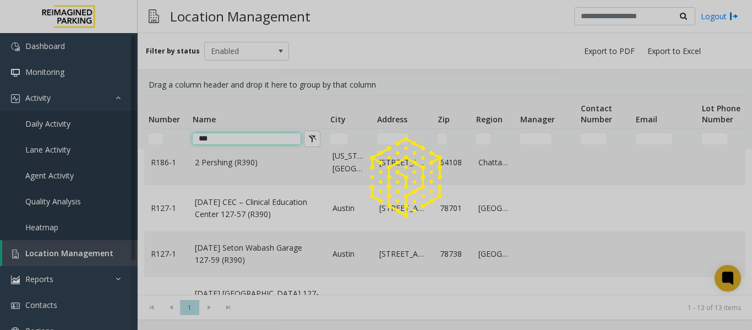
scroll to position [0, 0]
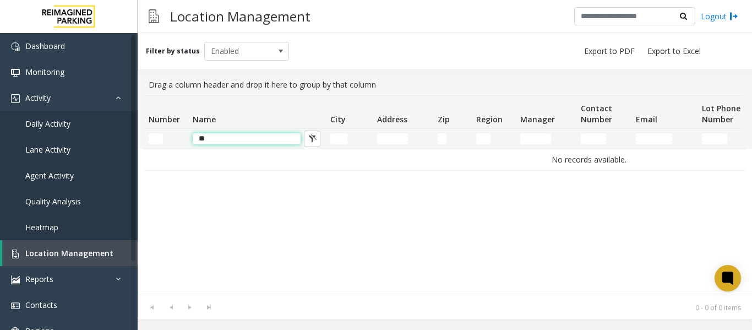
type input "*"
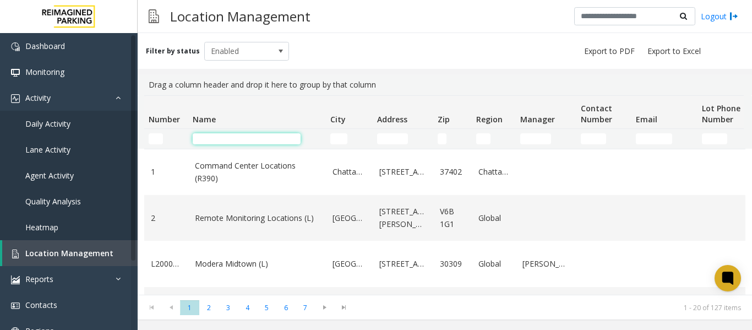
type input "*"
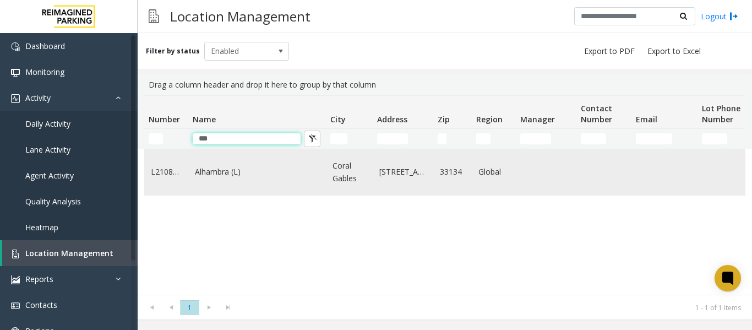
type input "***"
click at [228, 174] on link "Alhambra (L)" at bounding box center [257, 172] width 124 height 12
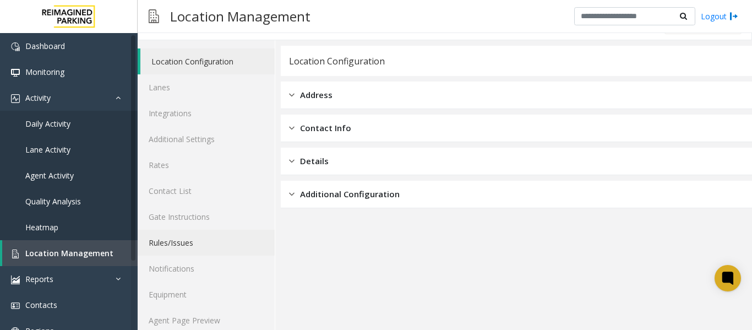
scroll to position [33, 0]
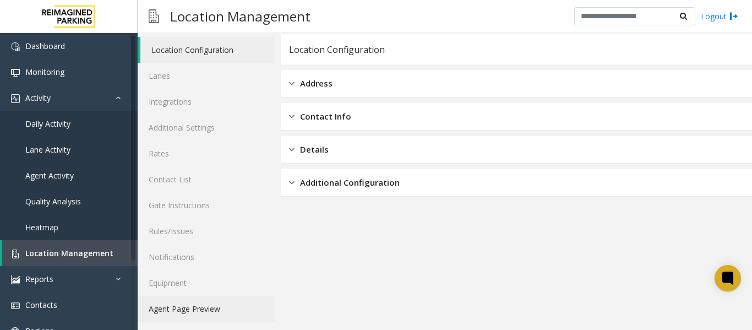
click at [216, 307] on link "Agent Page Preview" at bounding box center [206, 309] width 137 height 26
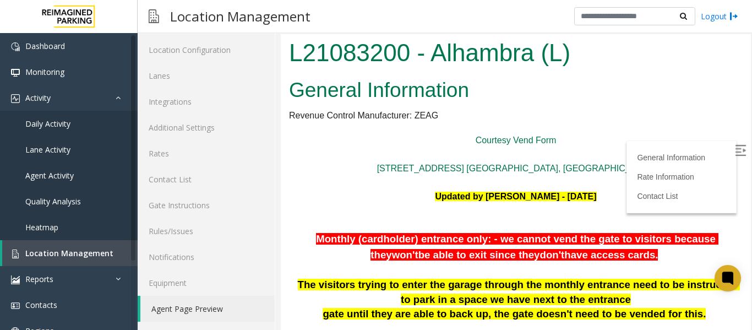
scroll to position [686, 0]
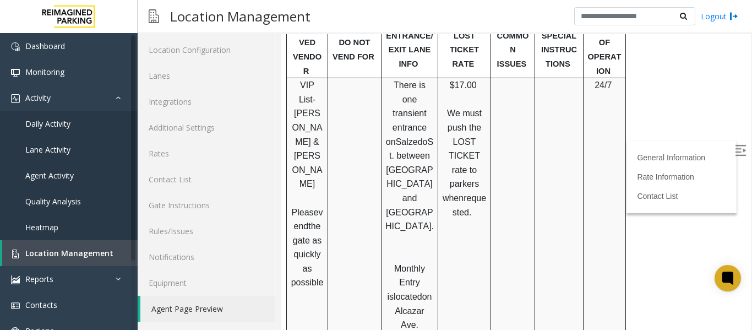
drag, startPoint x: 724, startPoint y: 145, endPoint x: 673, endPoint y: 138, distance: 51.7
click at [735, 145] on img at bounding box center [740, 150] width 11 height 11
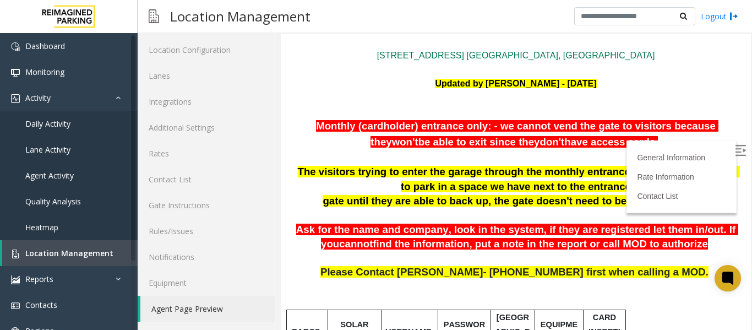
scroll to position [80, 0]
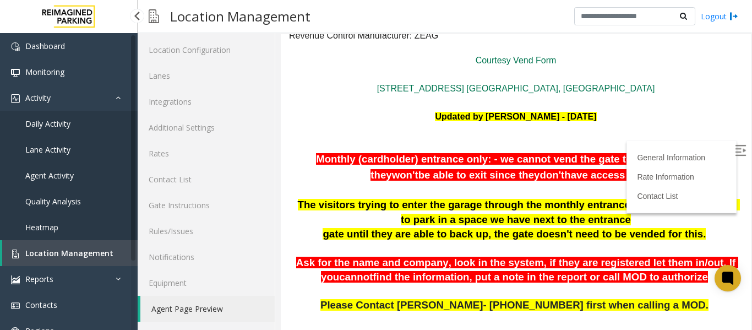
click at [42, 125] on span "Daily Activity" at bounding box center [47, 123] width 45 height 10
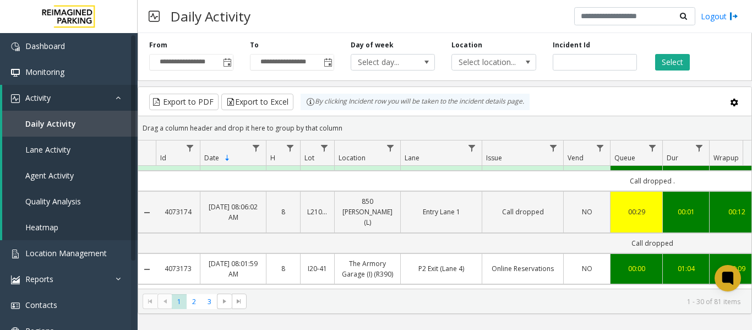
scroll to position [55, 0]
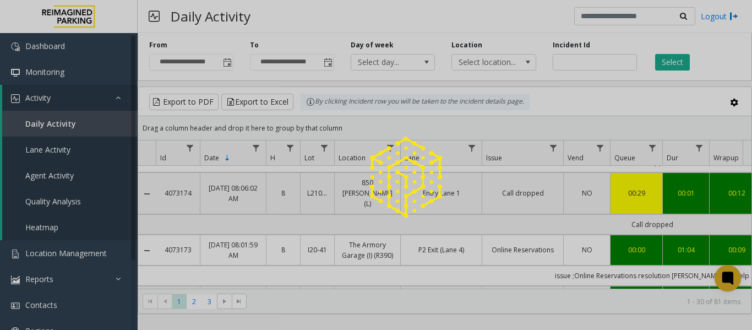
drag, startPoint x: 478, startPoint y: 229, endPoint x: 406, endPoint y: 232, distance: 71.7
click at [406, 232] on app-root "**********" at bounding box center [376, 165] width 752 height 330
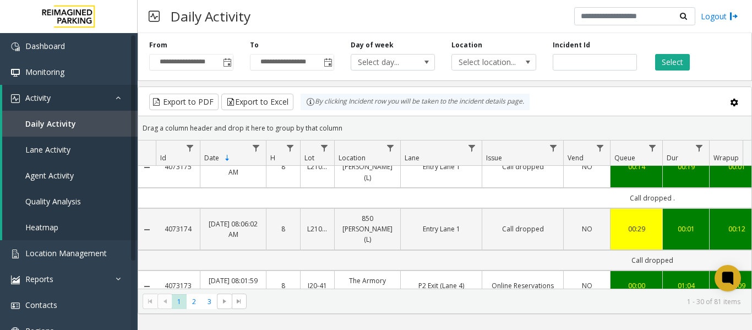
scroll to position [0, 0]
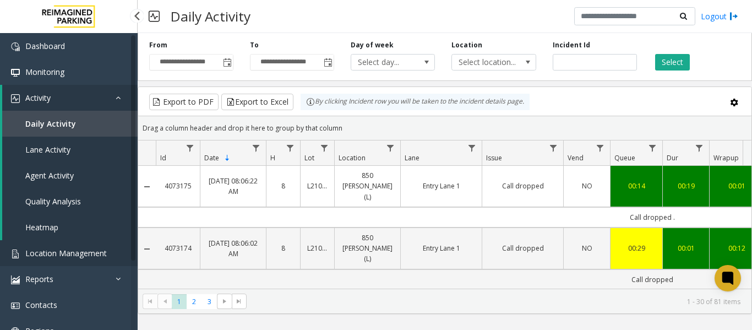
click at [64, 253] on span "Location Management" at bounding box center [66, 253] width 82 height 10
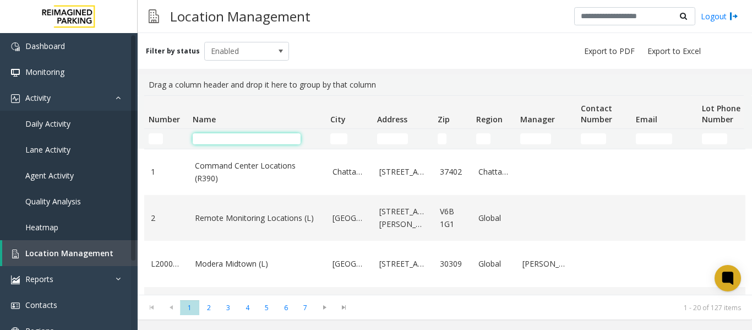
click at [240, 142] on input "Name Filter" at bounding box center [247, 138] width 108 height 11
click at [247, 140] on input "Name Filter" at bounding box center [247, 138] width 108 height 11
click at [342, 35] on div "Filter by status Enabled" at bounding box center [445, 51] width 615 height 36
click at [200, 140] on input "Name Filter" at bounding box center [247, 138] width 108 height 11
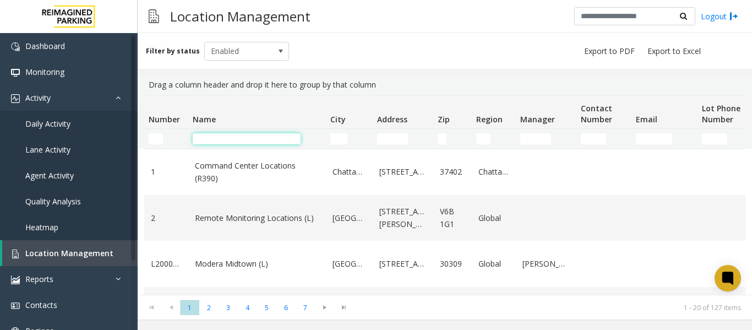
click at [203, 139] on input "Name Filter" at bounding box center [247, 138] width 108 height 11
click at [204, 139] on input "Name Filter" at bounding box center [247, 138] width 108 height 11
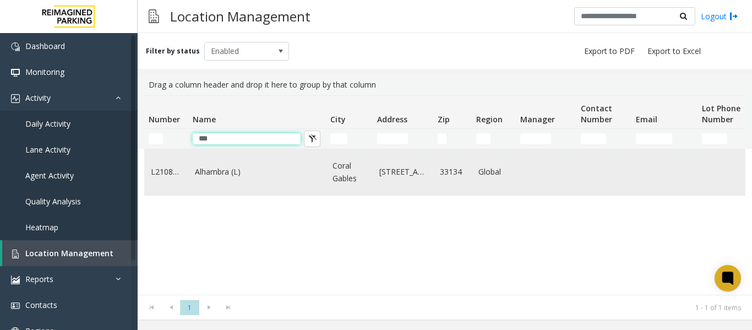
type input "***"
click at [232, 172] on link "Alhambra (L)" at bounding box center [257, 172] width 124 height 12
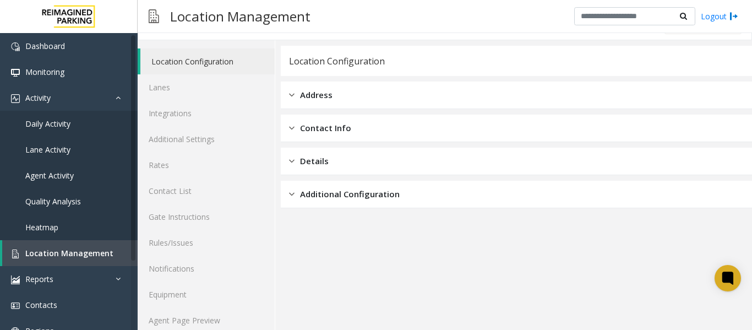
scroll to position [33, 0]
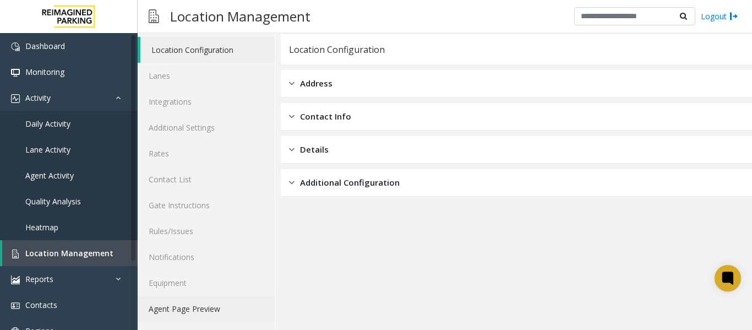
click at [216, 307] on link "Agent Page Preview" at bounding box center [206, 309] width 137 height 26
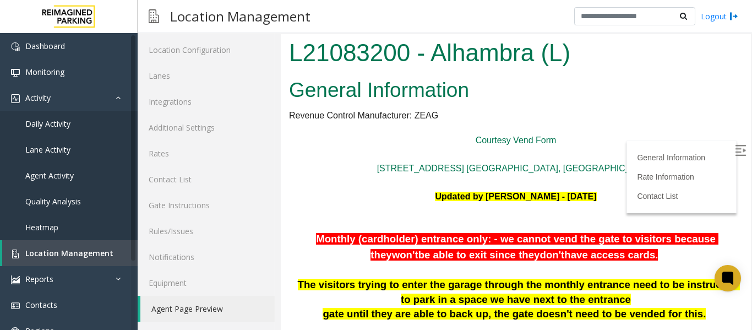
scroll to position [275, 0]
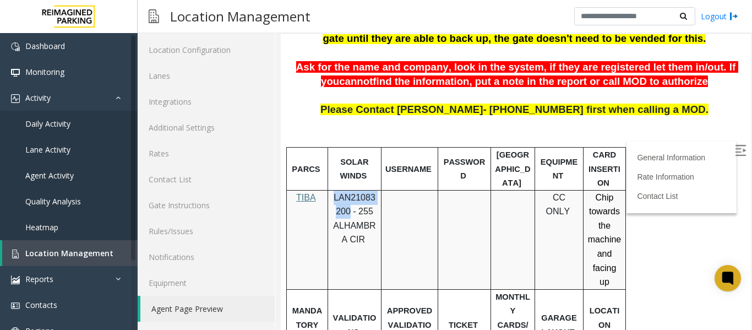
drag, startPoint x: 349, startPoint y: 209, endPoint x: 332, endPoint y: 200, distance: 19.5
click at [332, 200] on p "LAN21083200 - 255 ALHAMBRA CIR" at bounding box center [354, 219] width 45 height 56
copy span "LAN21083200"
click at [735, 147] on img at bounding box center [740, 150] width 11 height 11
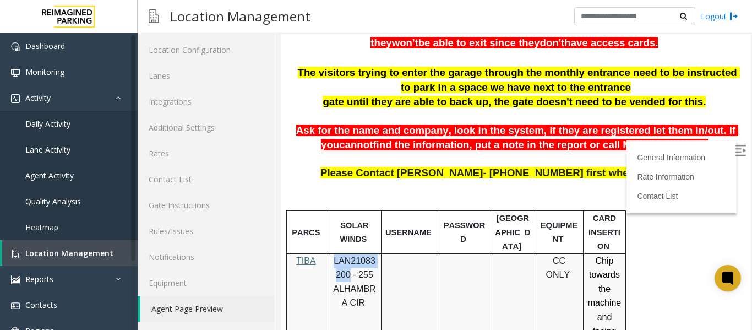
scroll to position [165, 0]
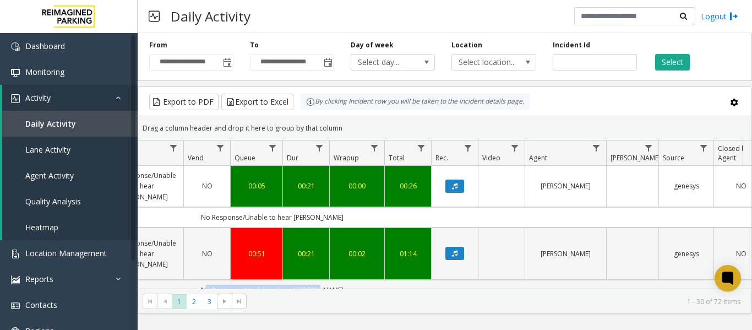
scroll to position [0, 405]
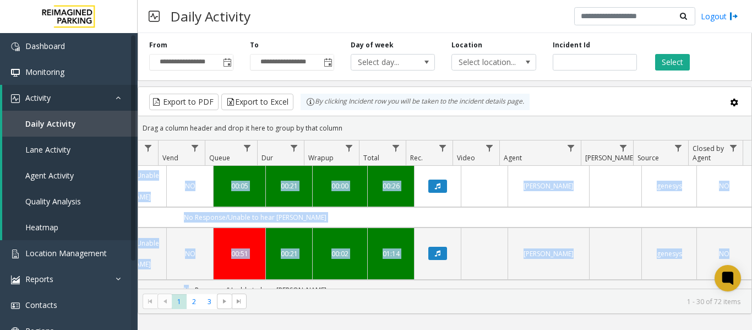
drag, startPoint x: 491, startPoint y: 264, endPoint x: 749, endPoint y: 262, distance: 257.8
click at [749, 262] on div "4073165 Sep 8, 2025 07:49:30 AM 7 L21091600 850 LeJeune (L) Entry Lane 1 No Res…" at bounding box center [445, 235] width 614 height 138
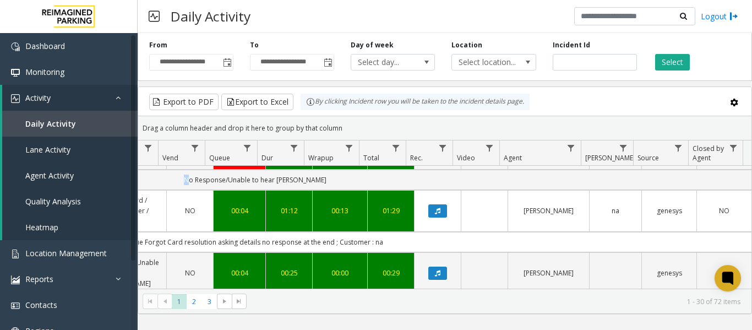
scroll to position [165, 405]
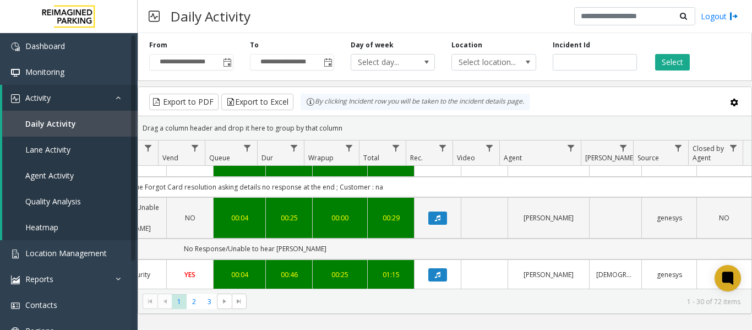
click at [525, 239] on td "No Response/Unable to hear [PERSON_NAME]" at bounding box center [255, 249] width 993 height 20
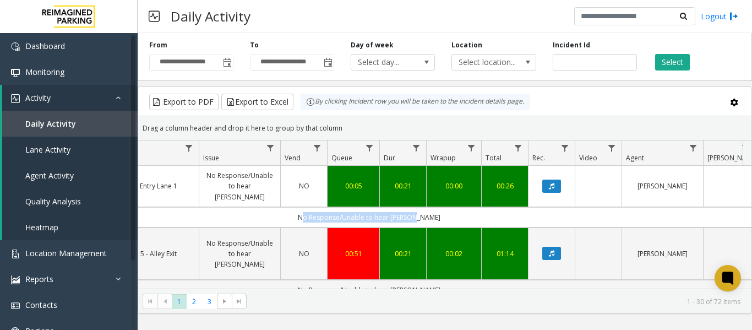
scroll to position [0, 204]
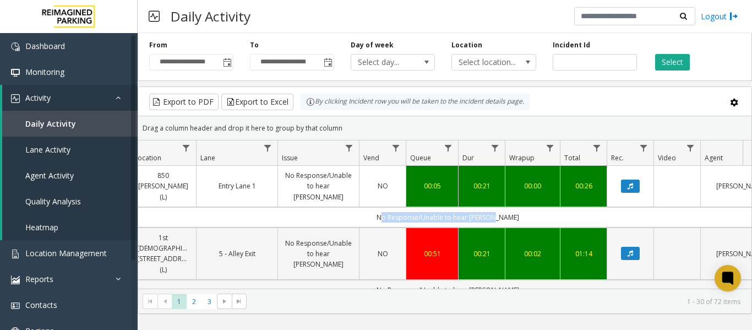
drag, startPoint x: 523, startPoint y: 205, endPoint x: 138, endPoint y: 209, distance: 385.1
click at [138, 209] on kendo-grid "Export to PDF Export to Excel By clicking Incident row you will be taken to the…" at bounding box center [445, 200] width 615 height 228
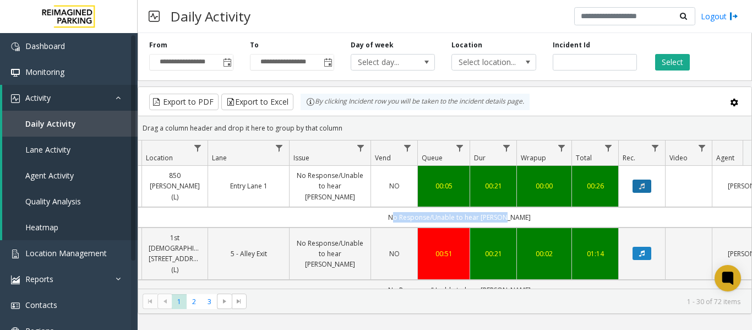
click at [643, 183] on icon "Data table" at bounding box center [643, 186] width 6 height 7
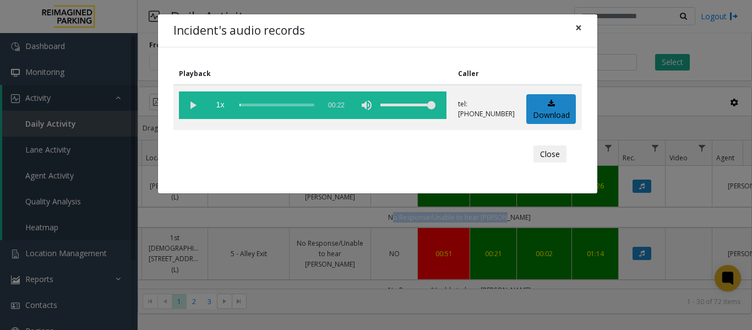
click at [580, 30] on span "×" at bounding box center [579, 27] width 7 height 15
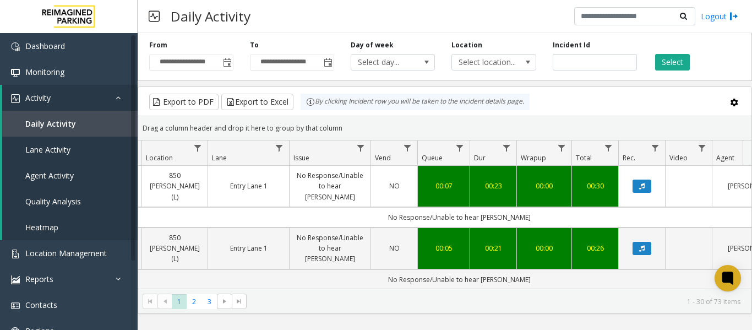
click at [570, 99] on div "Export to PDF Export to Excel By clicking Incident row you will be taken to the…" at bounding box center [445, 102] width 595 height 17
drag, startPoint x: 476, startPoint y: 204, endPoint x: 382, endPoint y: 216, distance: 94.9
click at [382, 216] on td "No Response/Unable to hear [PERSON_NAME]" at bounding box center [459, 217] width 993 height 20
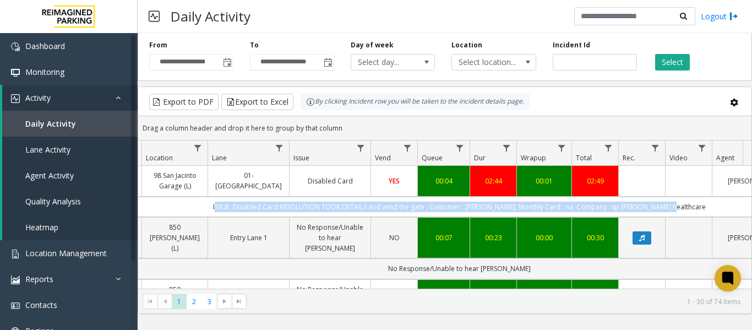
drag, startPoint x: 228, startPoint y: 205, endPoint x: 714, endPoint y: 206, distance: 485.9
click at [714, 206] on td "ISSUE ;Disabled Card RESOLUTION TOOK DETAILS and vend the gate ; Customer : [PE…" at bounding box center [459, 207] width 993 height 20
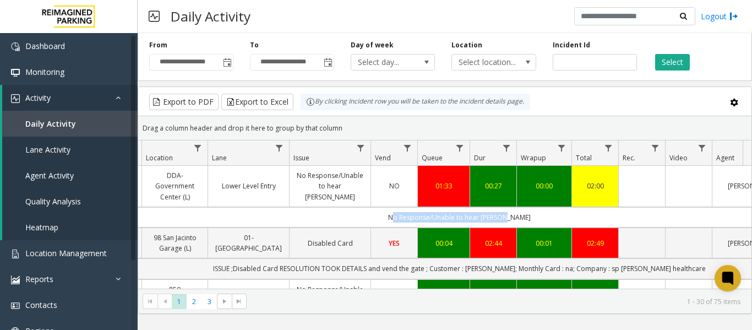
drag, startPoint x: 388, startPoint y: 215, endPoint x: 533, endPoint y: 210, distance: 145.0
click at [533, 210] on td "No Response/Unable to hear [PERSON_NAME]" at bounding box center [459, 217] width 993 height 20
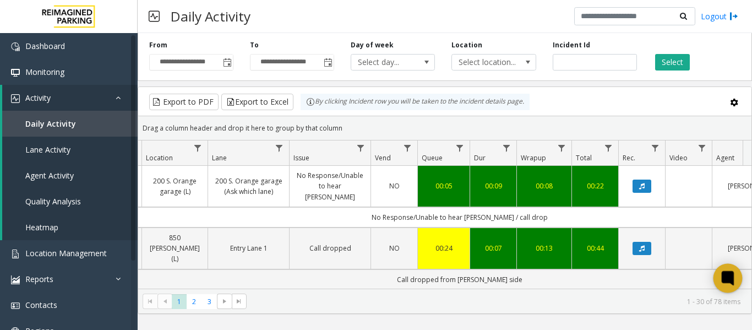
click at [728, 275] on icon at bounding box center [728, 278] width 8 height 8
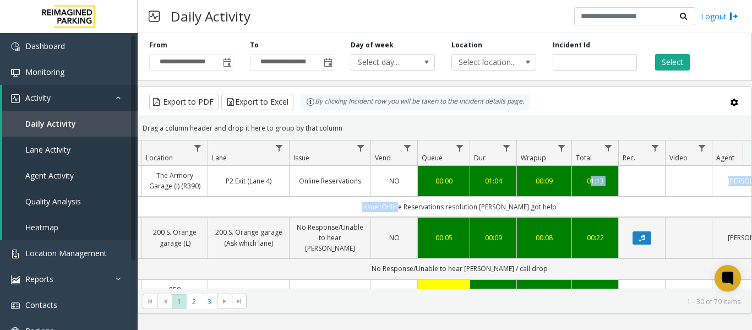
drag, startPoint x: 530, startPoint y: 201, endPoint x: 411, endPoint y: 214, distance: 119.8
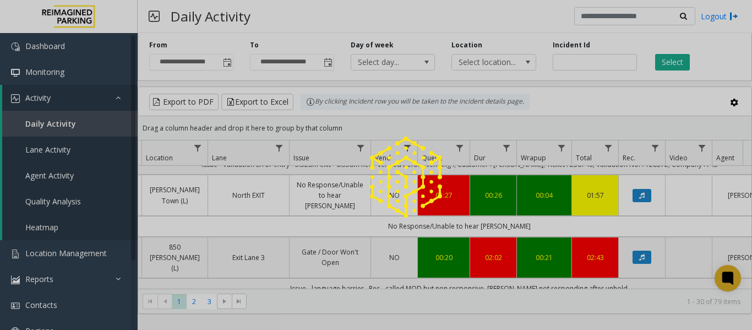
scroll to position [1564, 193]
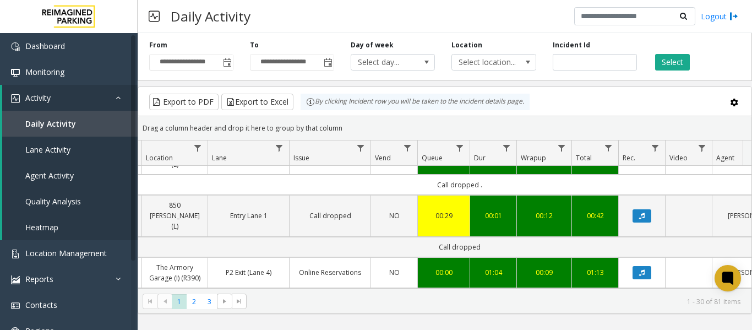
scroll to position [0, 193]
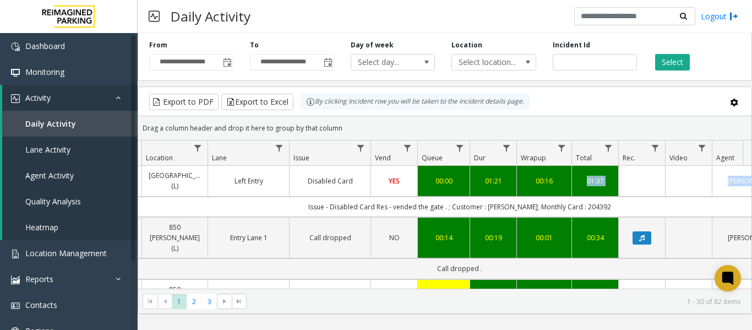
drag, startPoint x: 642, startPoint y: 220, endPoint x: 272, endPoint y: 228, distance: 370.3
click at [272, 217] on td "Issue - Disabled Card Res - vended the gate . ; Customer : QUINTON MERITT; Mont…" at bounding box center [459, 207] width 993 height 20
click at [263, 217] on td "Issue - Disabled Card Res - vended the gate . ; Customer : QUINTON MERITT; Mont…" at bounding box center [459, 207] width 993 height 20
drag, startPoint x: 263, startPoint y: 225, endPoint x: 700, endPoint y: 221, distance: 436.9
click at [700, 217] on td "Issue - Disabled Card Res - vended the gate . ; Customer : QUINTON MERITT; Mont…" at bounding box center [459, 207] width 993 height 20
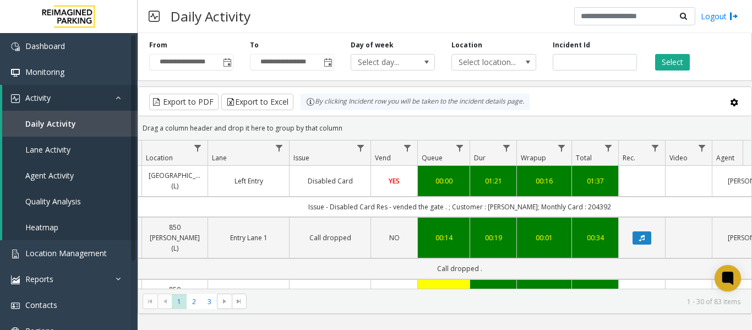
click at [276, 217] on td "Issue - Disabled Card Res - vended the gate . ; Customer : QUINTON MERITT; Mont…" at bounding box center [459, 207] width 993 height 20
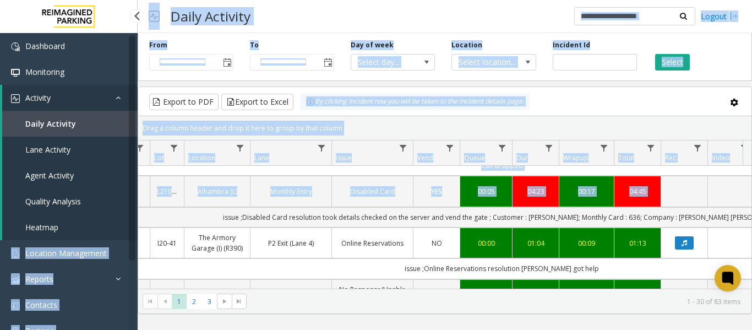
scroll to position [0, 0]
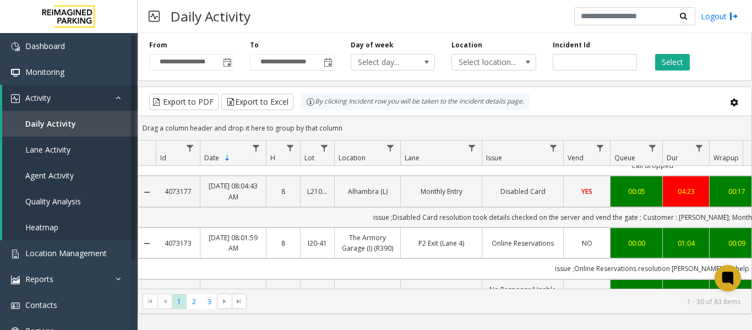
drag, startPoint x: 165, startPoint y: 216, endPoint x: 192, endPoint y: 218, distance: 27.1
click at [192, 218] on td "issue ;Disabled Card resolution took details checked on the server and vend the…" at bounding box center [652, 217] width 993 height 20
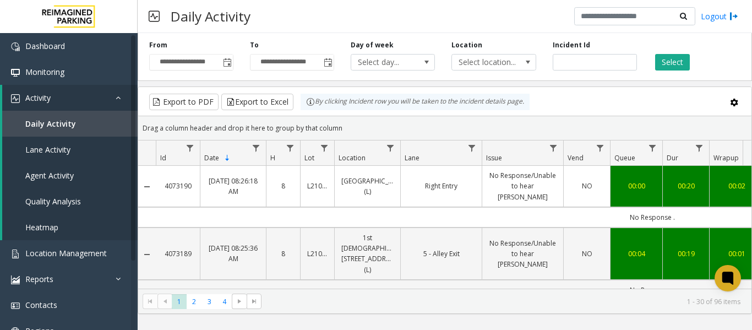
scroll to position [165, 0]
